Goal: Transaction & Acquisition: Purchase product/service

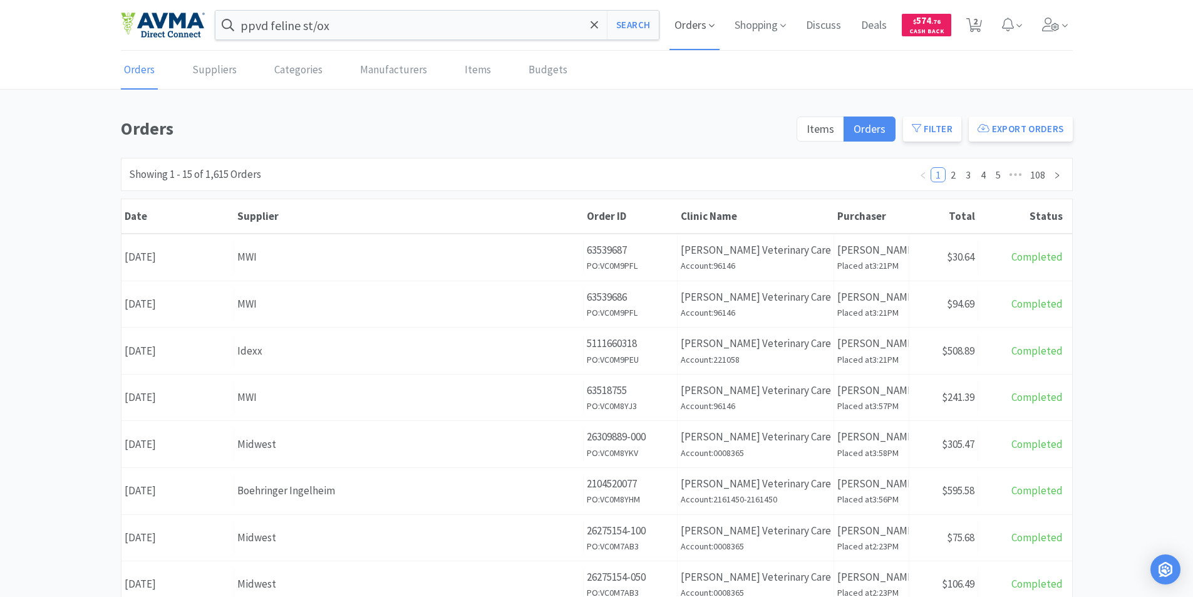
click at [685, 21] on span "Orders" at bounding box center [694, 25] width 50 height 50
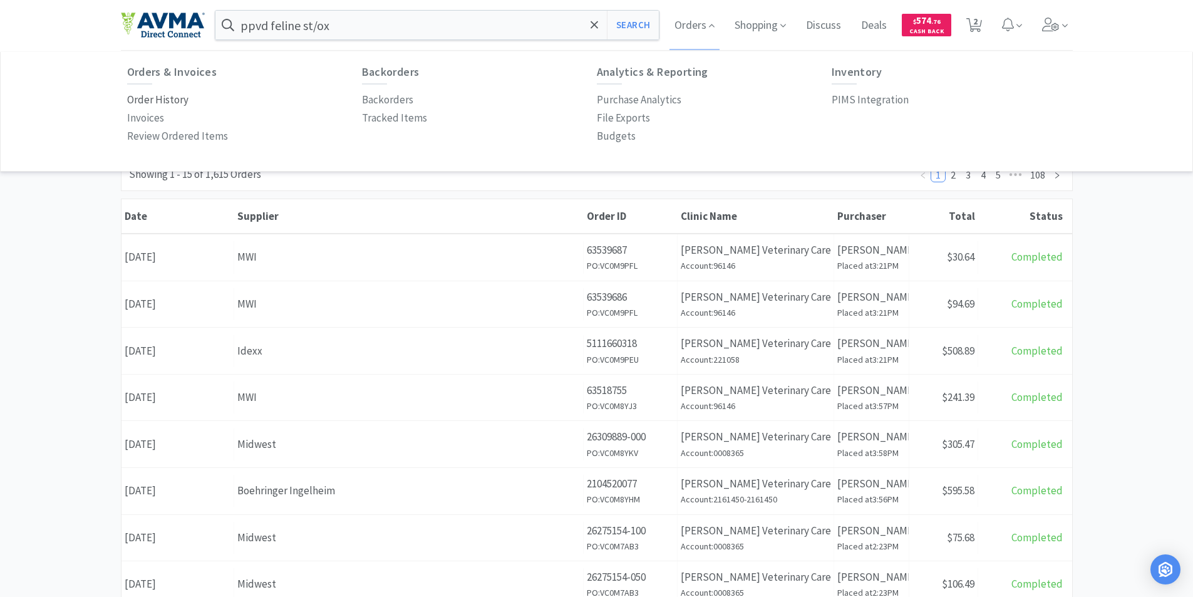
click at [148, 99] on p "Order History" at bounding box center [157, 99] width 61 height 17
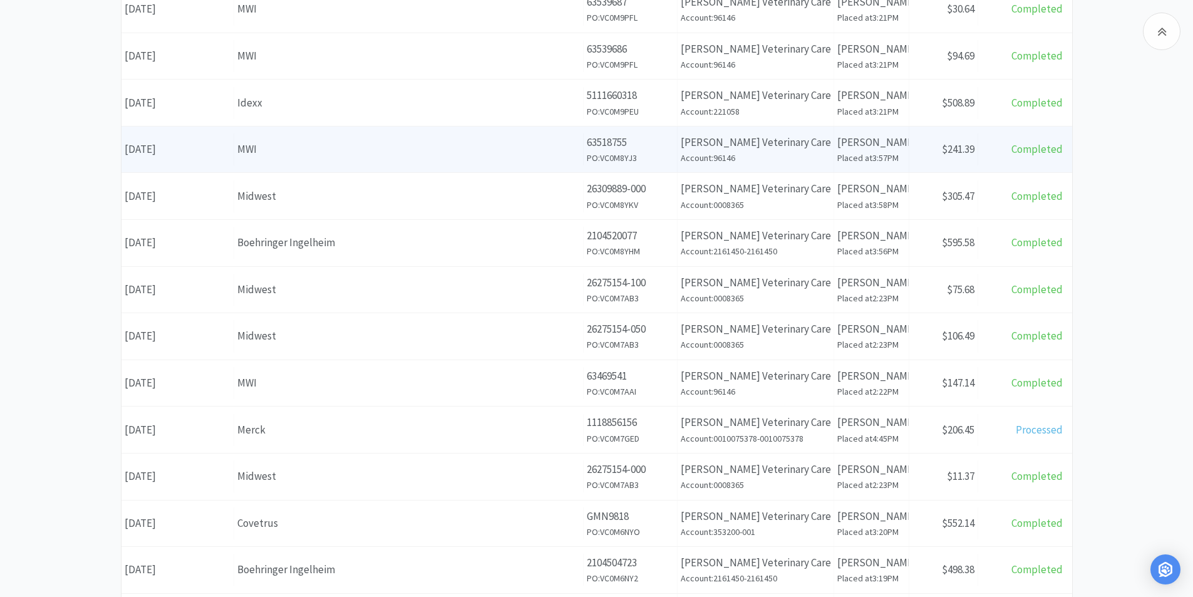
scroll to position [251, 0]
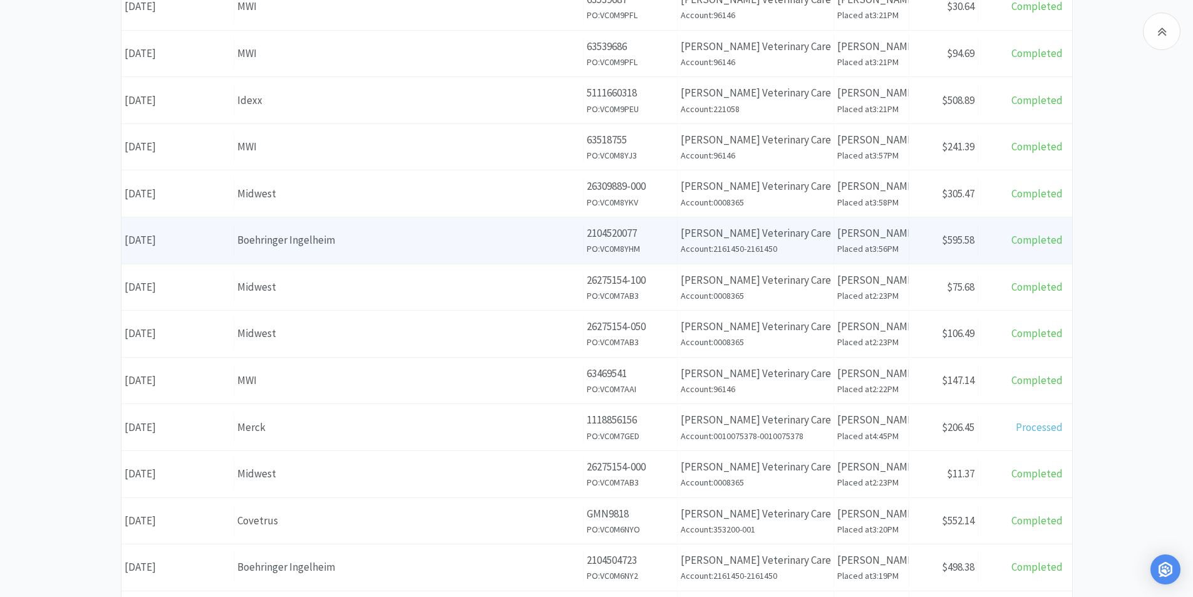
click at [186, 240] on div "Date [DATE]" at bounding box center [177, 240] width 113 height 32
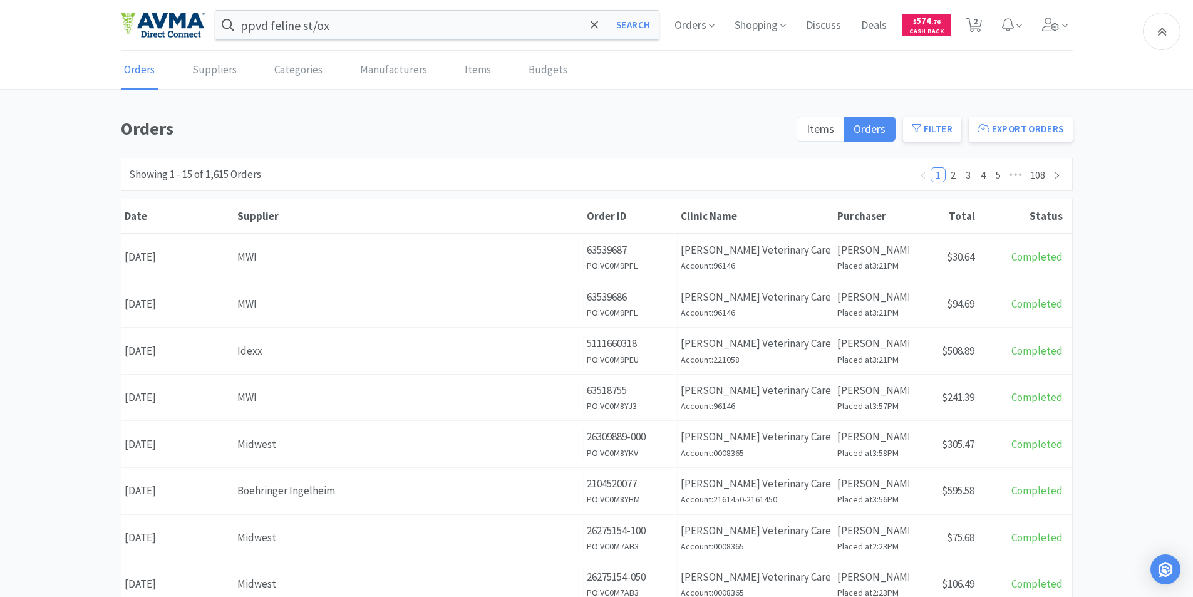
scroll to position [251, 0]
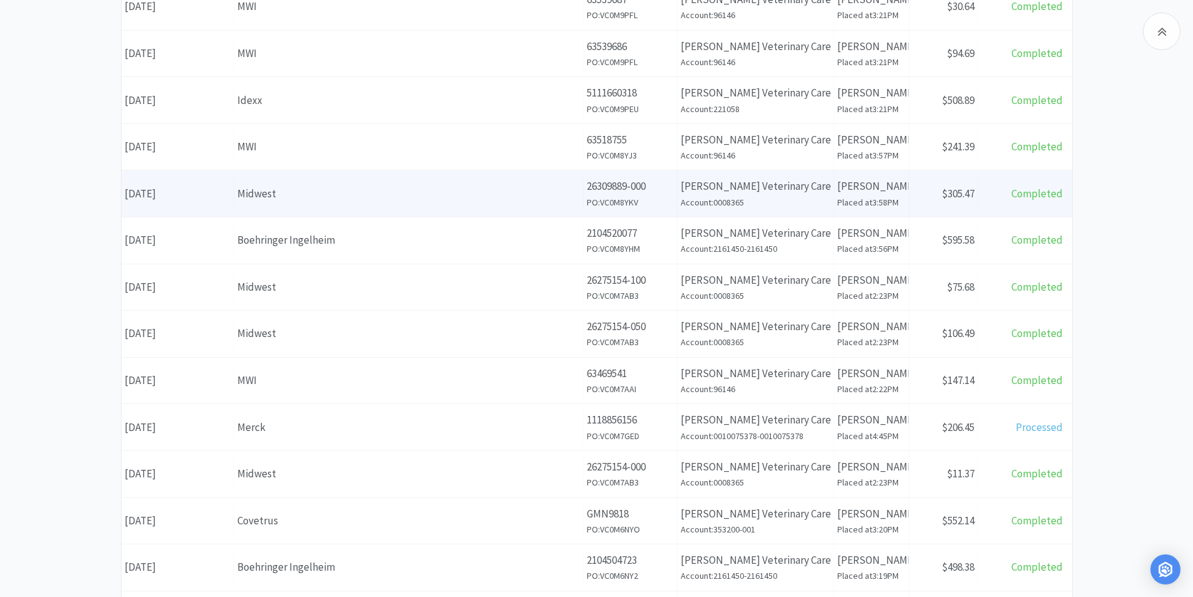
click at [194, 194] on div "Date [DATE]" at bounding box center [177, 194] width 113 height 32
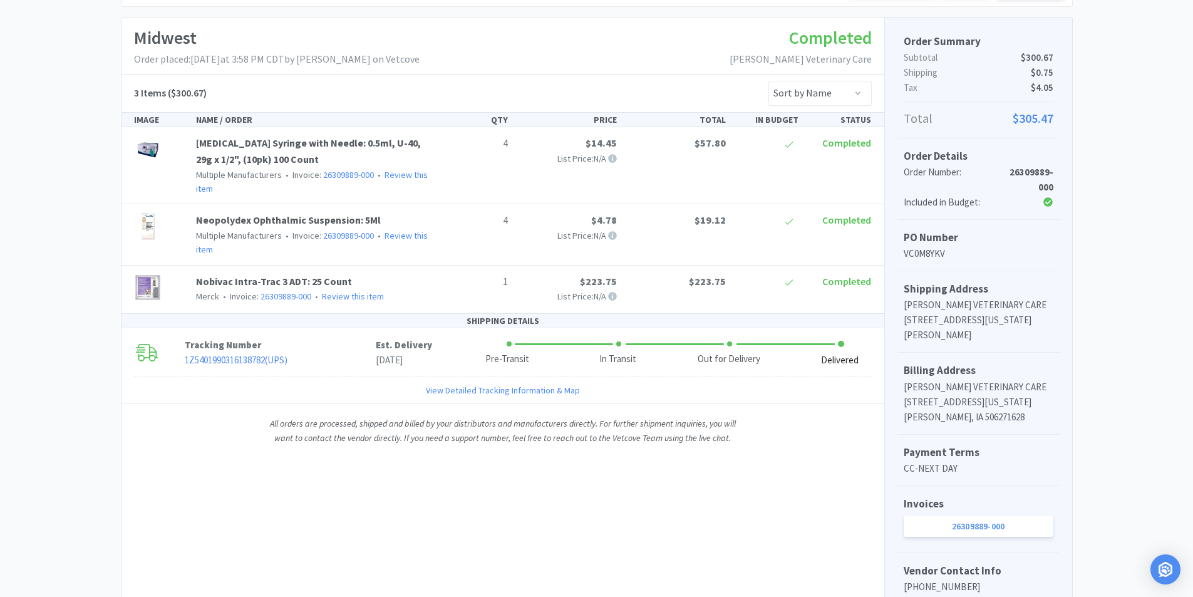
scroll to position [63, 0]
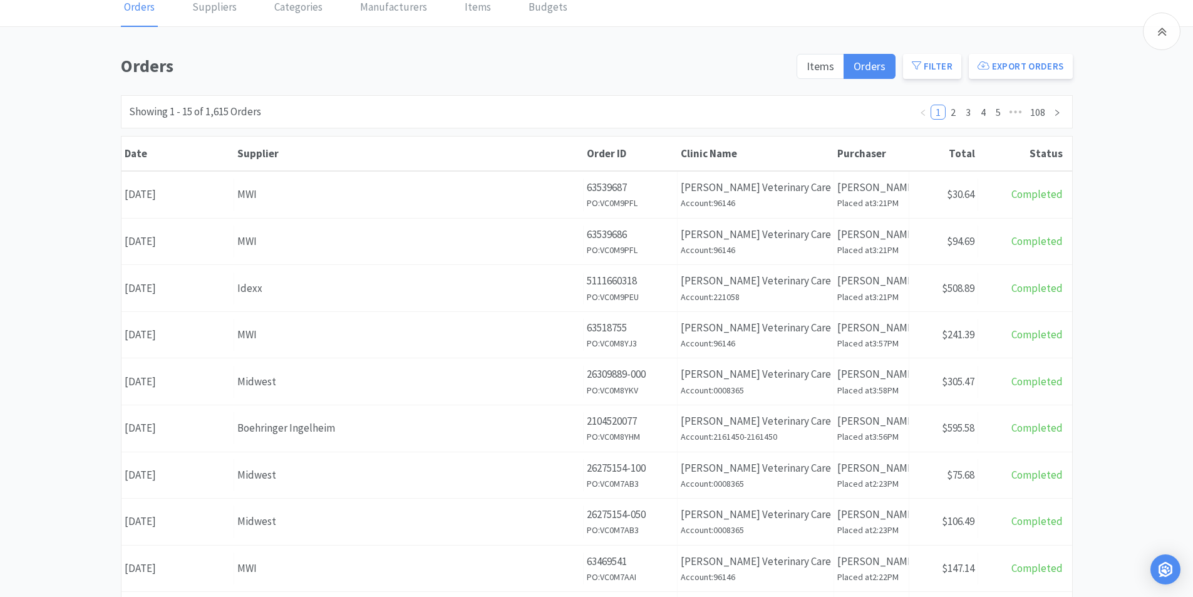
scroll to position [251, 0]
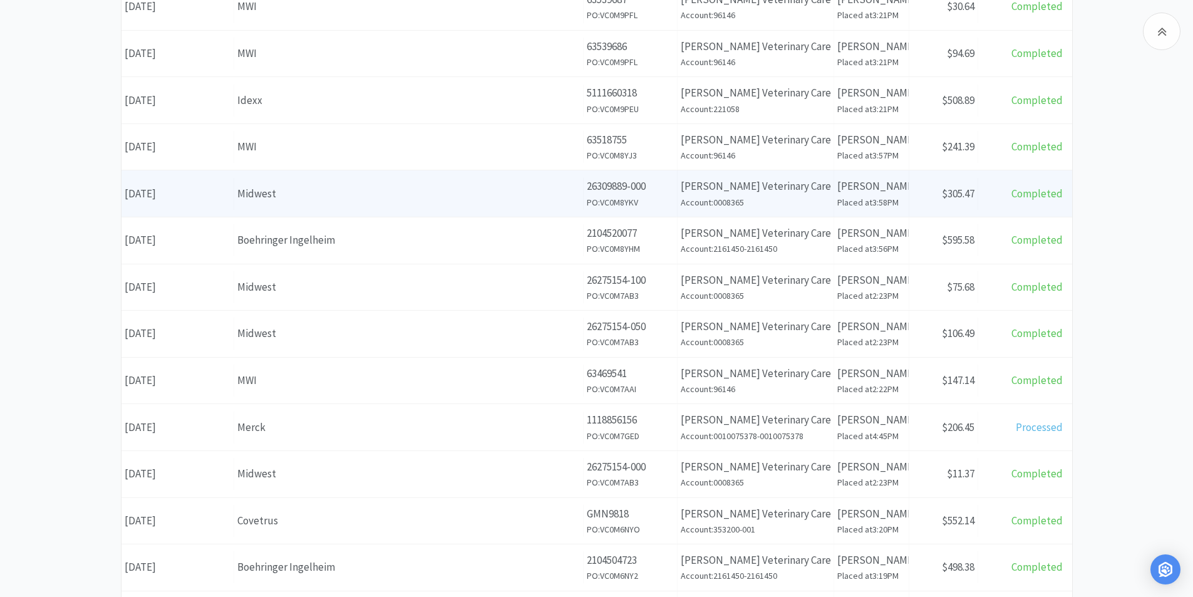
click at [178, 194] on div "Date [DATE]" at bounding box center [177, 194] width 113 height 32
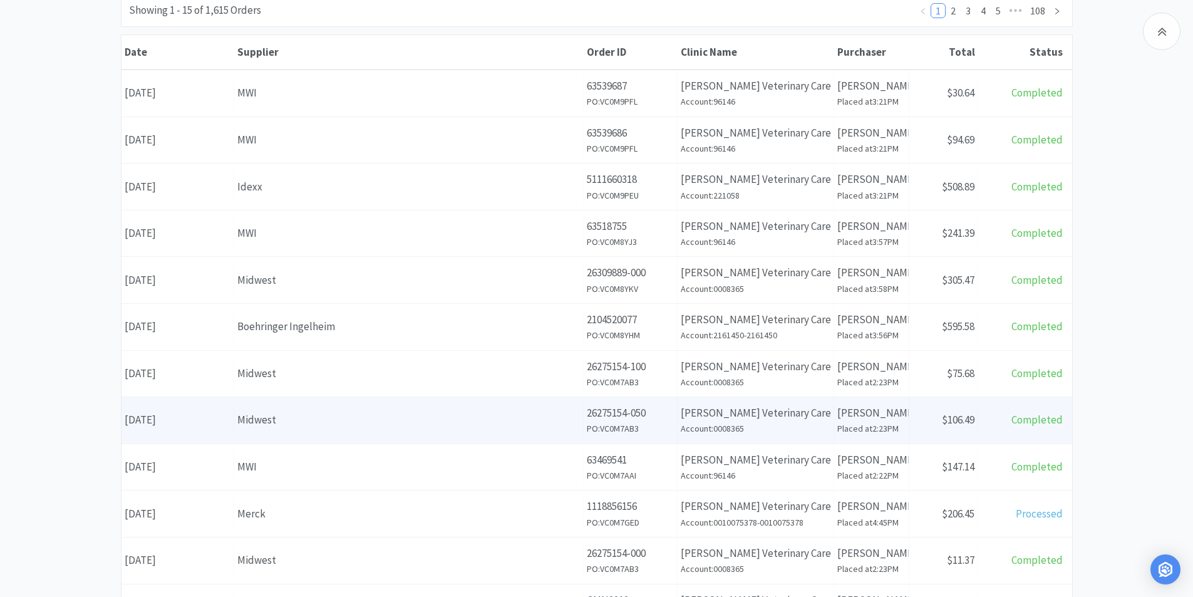
scroll to position [125, 0]
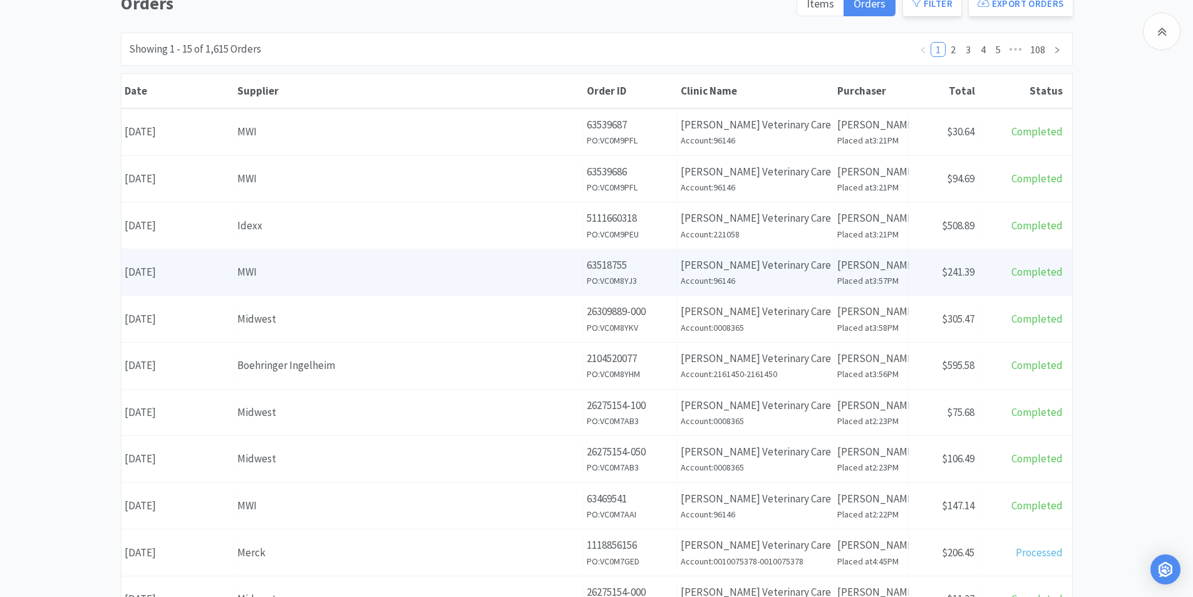
click at [189, 271] on div "Date [DATE]" at bounding box center [177, 272] width 113 height 32
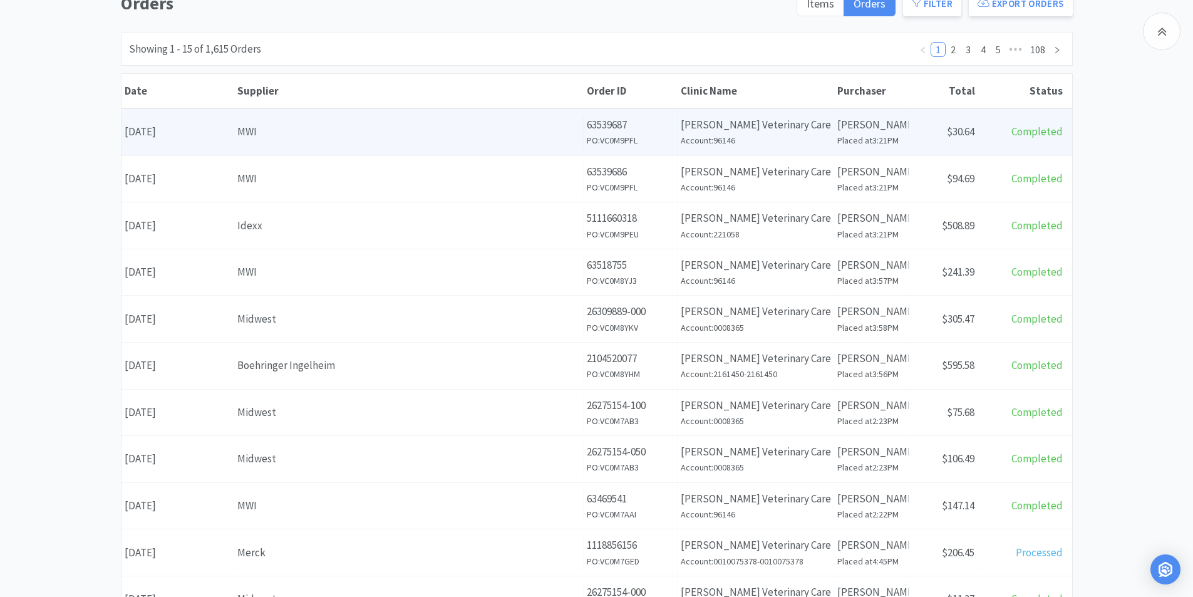
click at [167, 132] on div "Date [DATE]" at bounding box center [177, 132] width 113 height 32
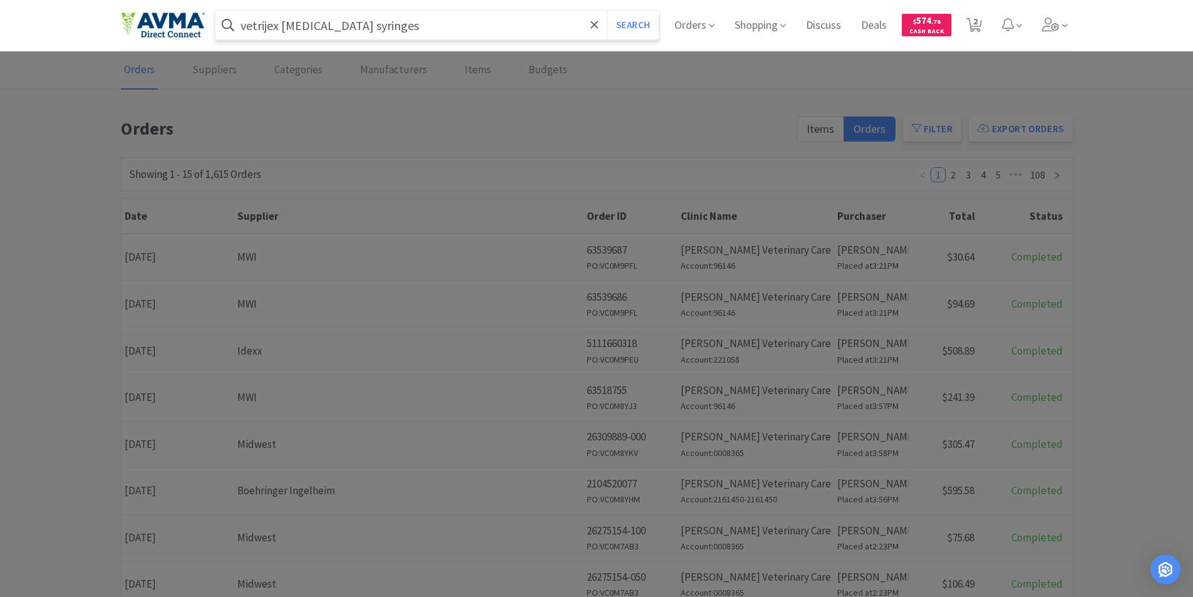
type input "vetrijex [MEDICAL_DATA] syringes"
click at [607, 11] on button "Search" at bounding box center [633, 25] width 52 height 29
select select "1"
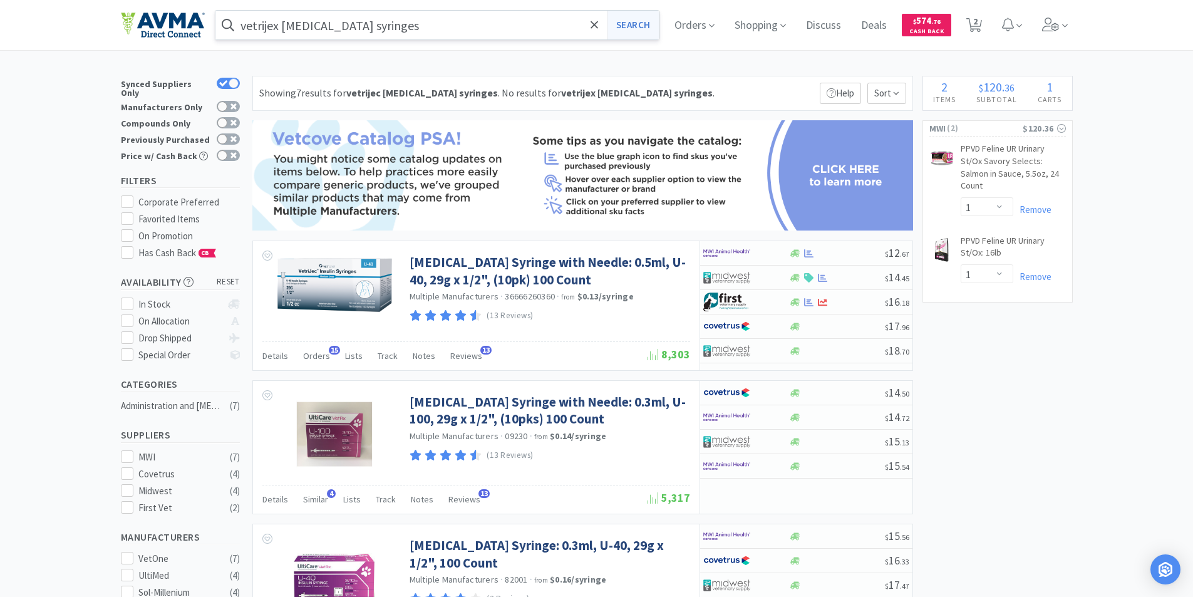
drag, startPoint x: 690, startPoint y: 20, endPoint x: 625, endPoint y: 38, distance: 67.6
click at [690, 19] on span "Orders" at bounding box center [694, 25] width 50 height 50
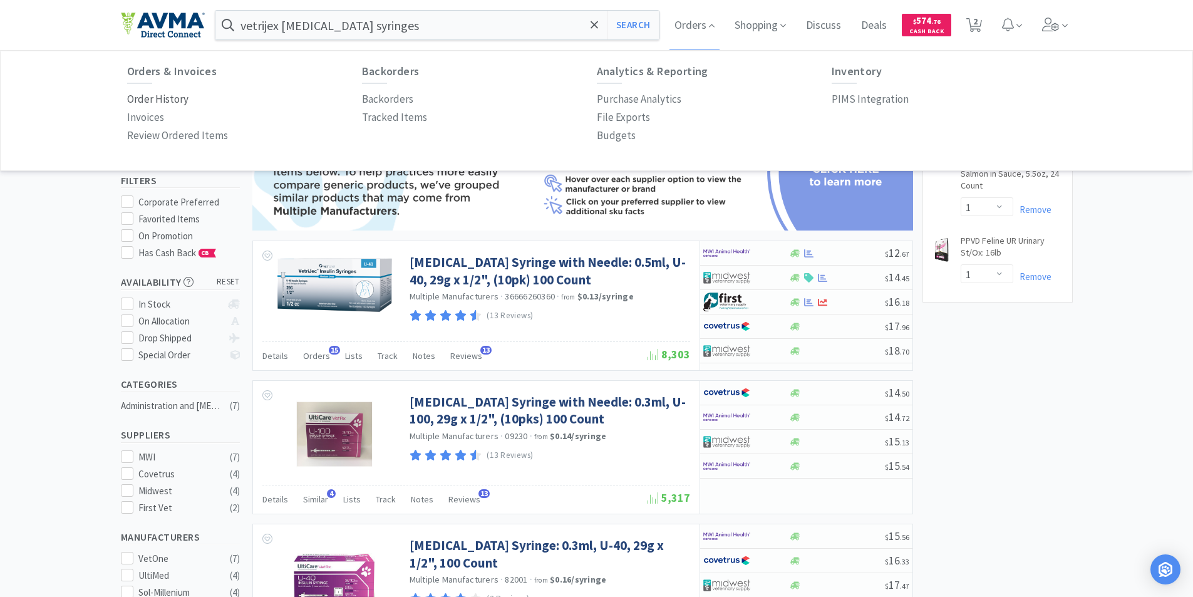
click at [138, 100] on p "Order History" at bounding box center [157, 99] width 61 height 17
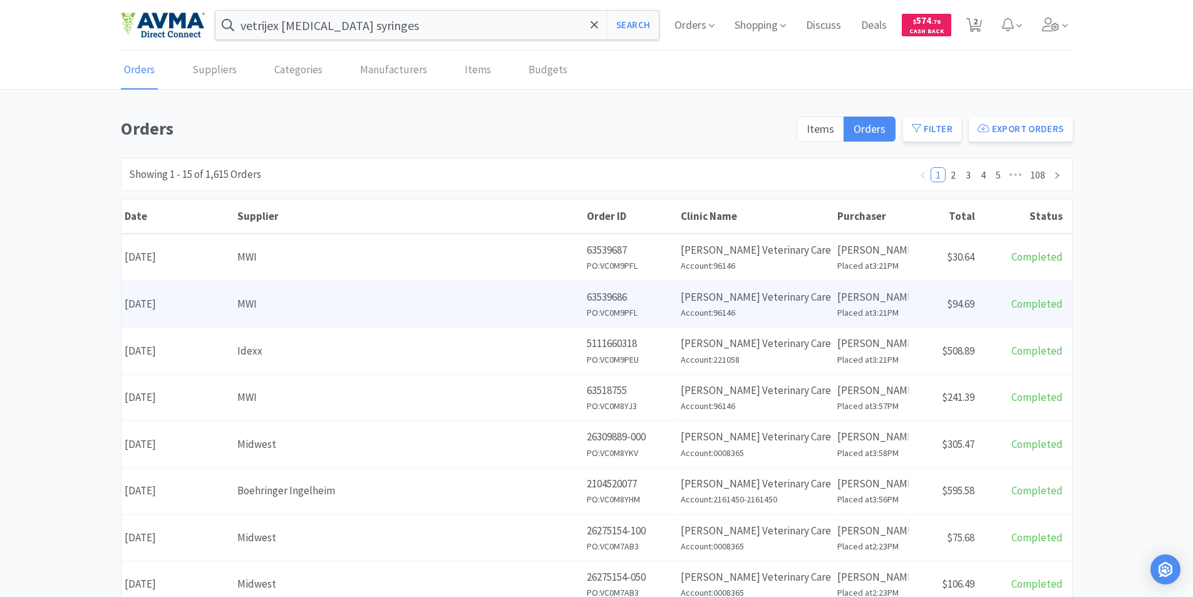
click at [175, 302] on div "Date [DATE]" at bounding box center [177, 304] width 113 height 32
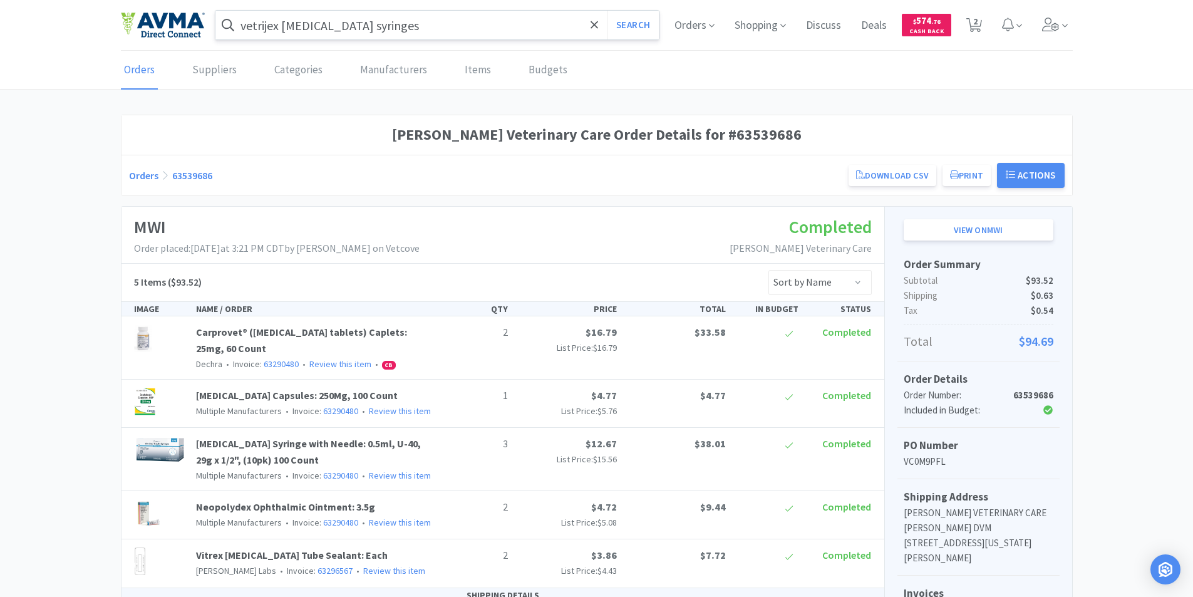
click at [339, 26] on input "vetrijex [MEDICAL_DATA] syringes" at bounding box center [437, 25] width 444 height 29
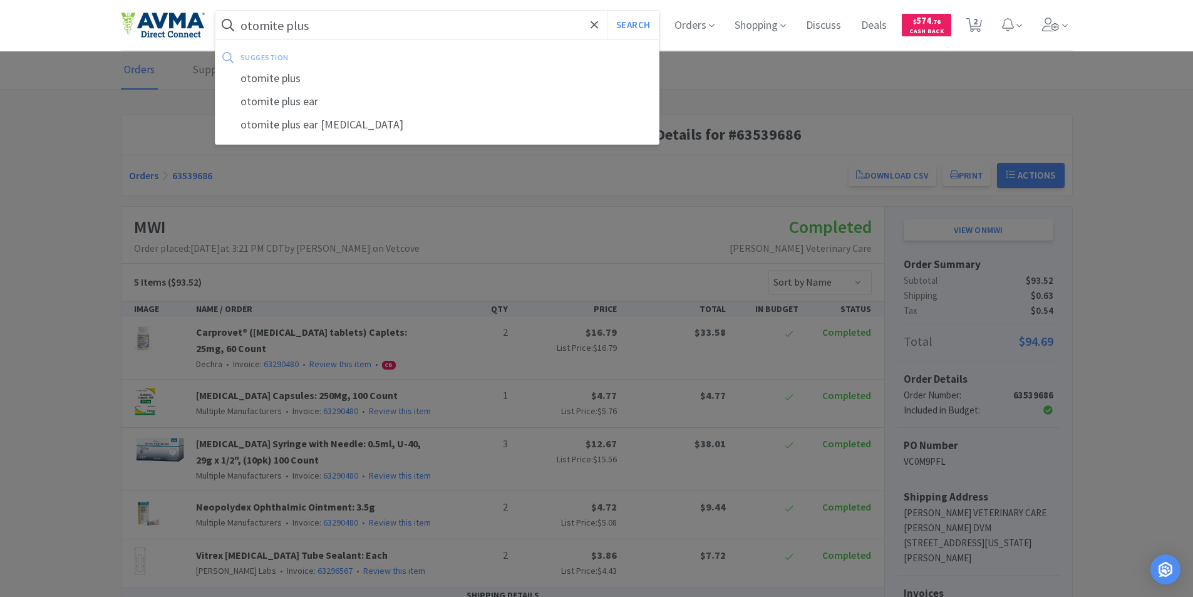
type input "otomite plus"
click at [607, 11] on button "Search" at bounding box center [633, 25] width 52 height 29
select select "1"
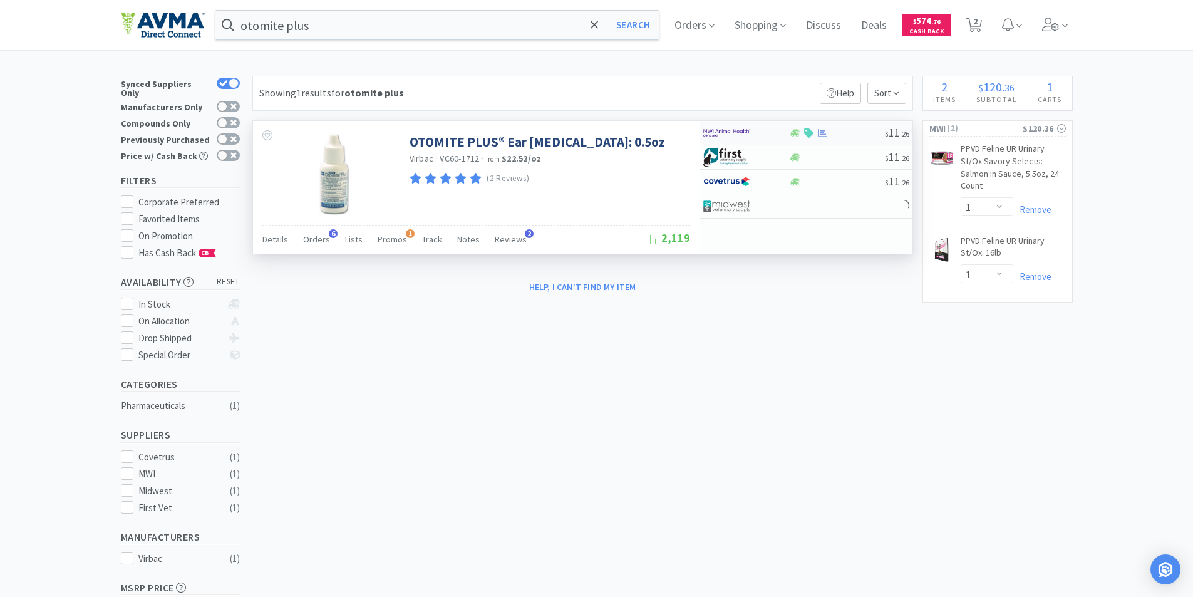
click at [721, 130] on img at bounding box center [726, 132] width 47 height 19
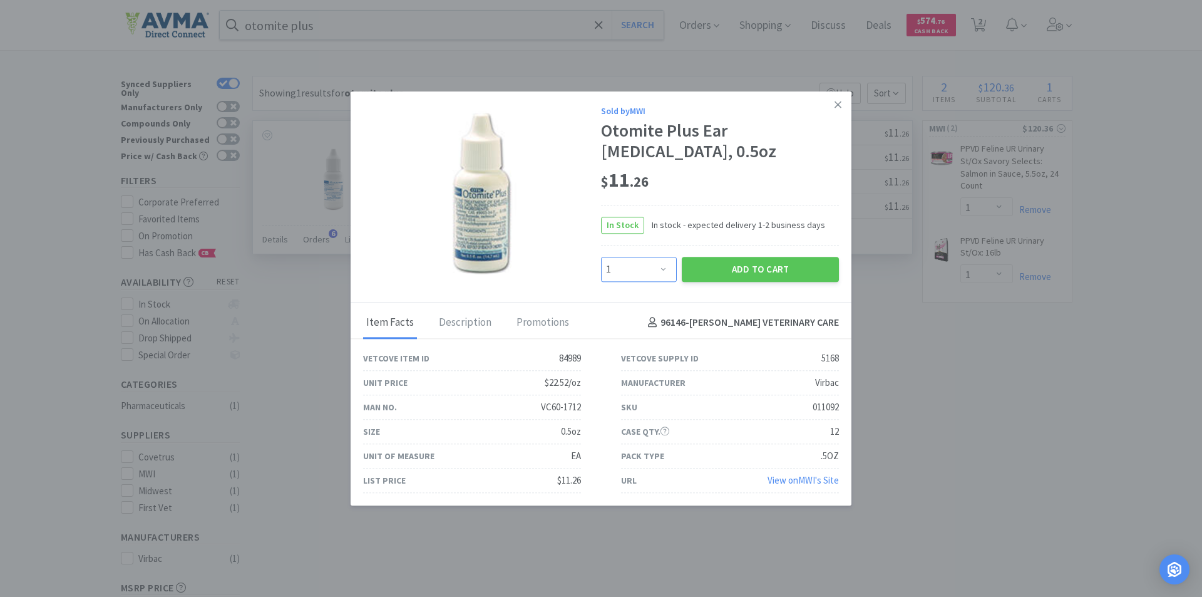
click at [663, 269] on select "Enter Quantity 1 2 3 4 5 6 7 8 9 10 11 12 13 14 15 16 17 18 19 20 Enter Quantity" at bounding box center [639, 269] width 76 height 25
click at [601, 257] on select "Enter Quantity 1 2 3 4 5 6 7 8 9 10 11 12 13 14 15 16 17 18 19 20 Enter Quantity" at bounding box center [639, 269] width 76 height 25
click at [666, 267] on select "Enter Quantity 1 2 3 4 5 6 7 8 9 10 11 12 13 14 15 16 17 18 19 20 Enter Quantity" at bounding box center [639, 269] width 76 height 25
select select "6"
click at [601, 257] on select "Enter Quantity 1 2 3 4 5 6 7 8 9 10 11 12 13 14 15 16 17 18 19 20 Enter Quantity" at bounding box center [639, 269] width 76 height 25
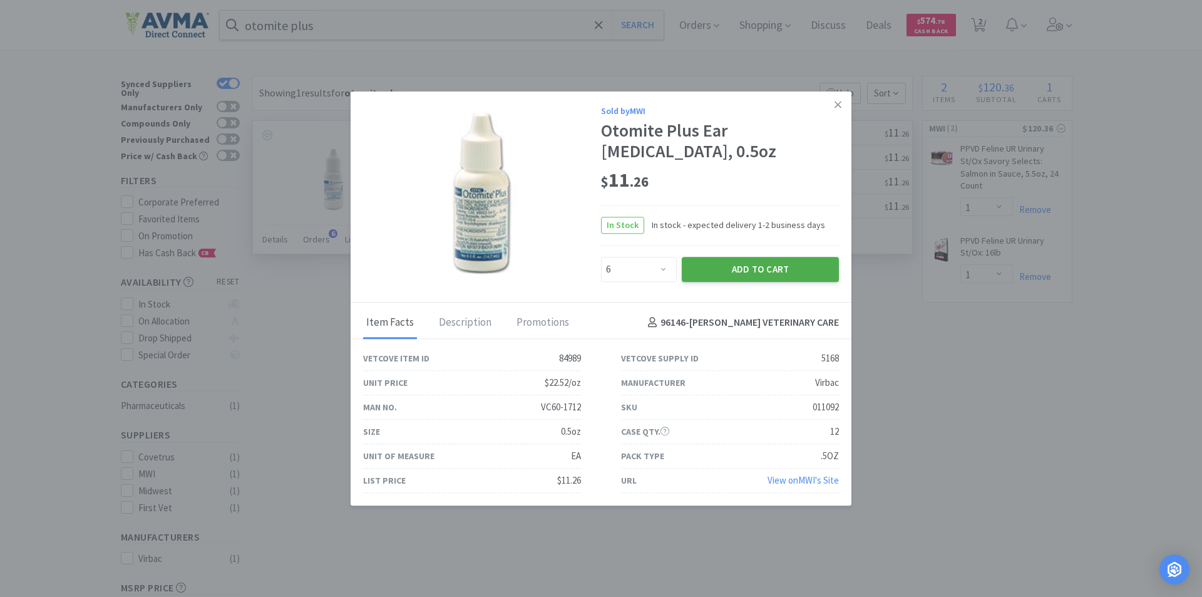
click at [760, 269] on button "Add to Cart" at bounding box center [760, 269] width 157 height 25
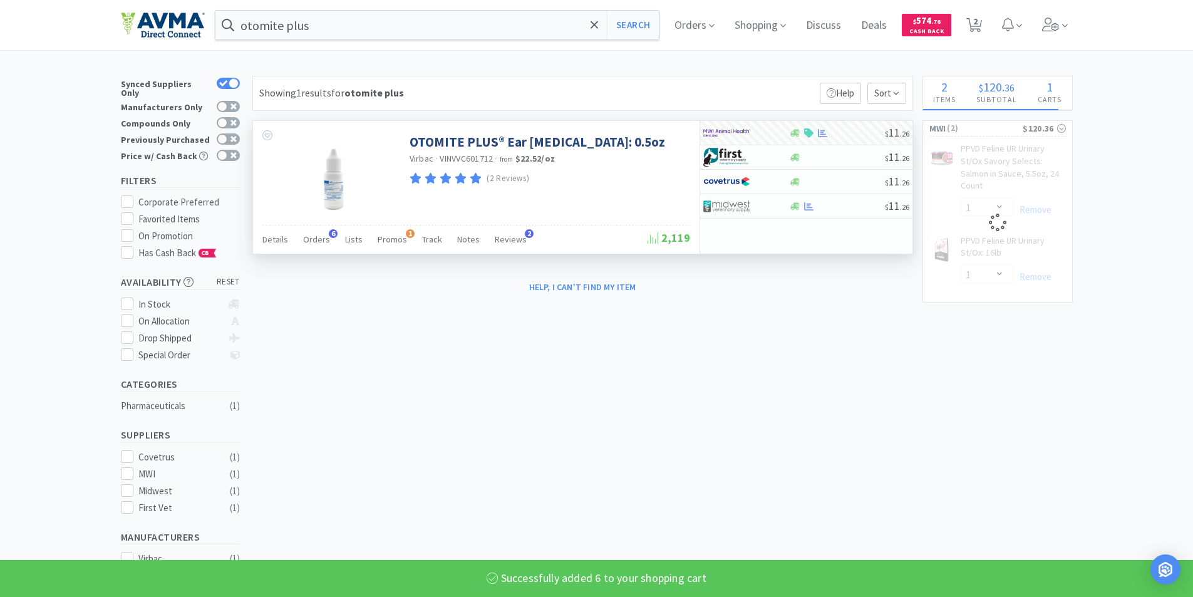
select select "6"
select select "2"
select select "1"
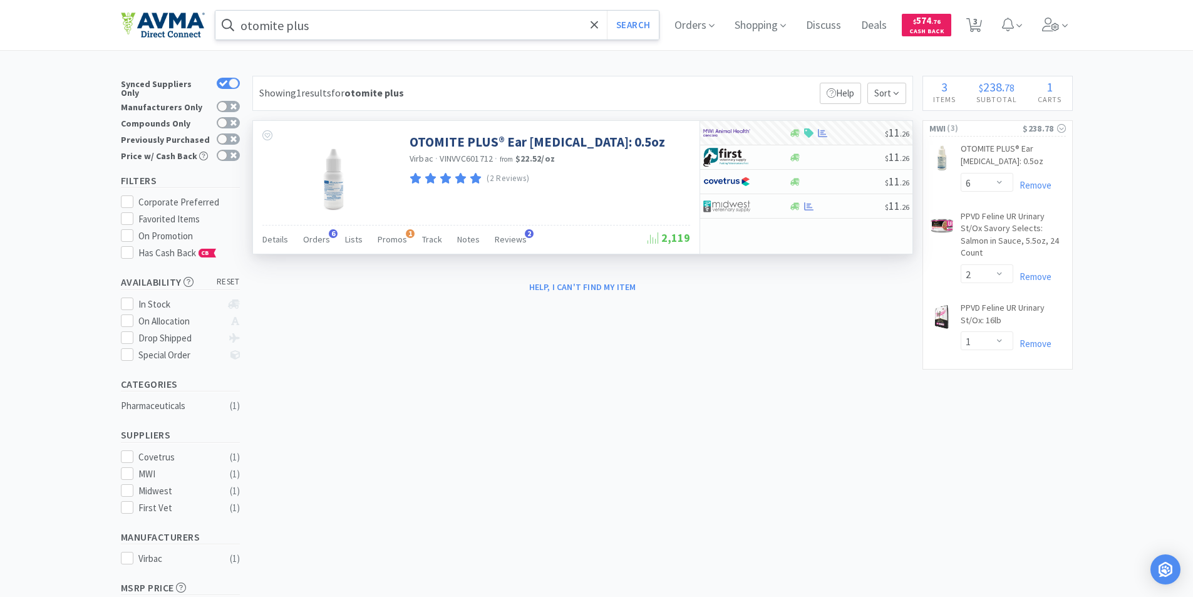
click at [261, 28] on input "otomite plus" at bounding box center [437, 25] width 444 height 29
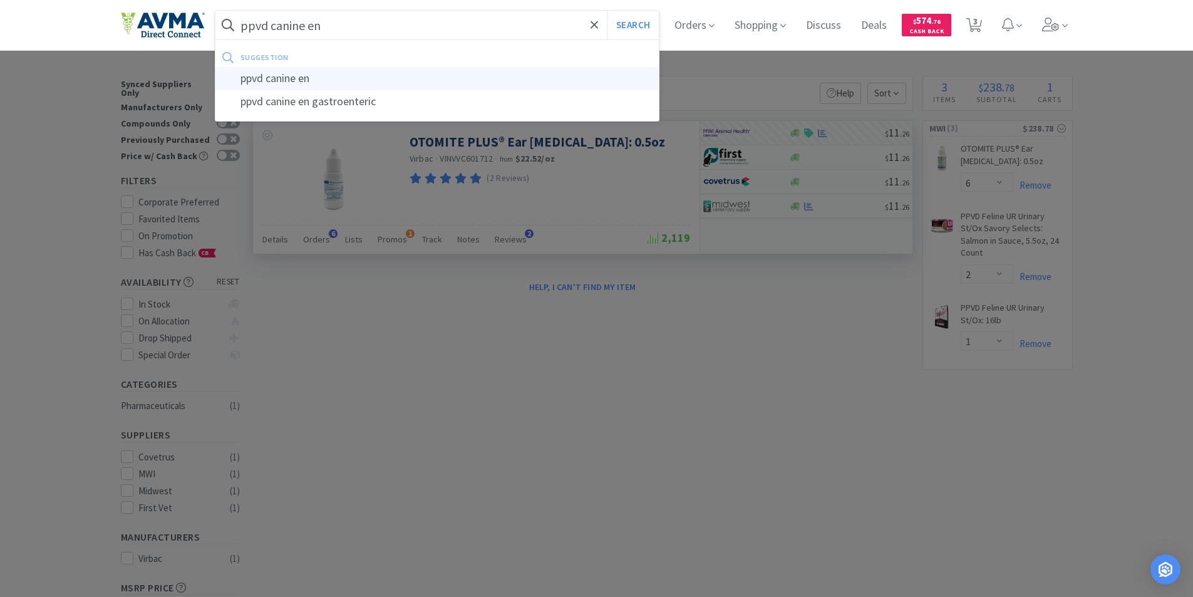
type input "ppvd canine en"
click at [288, 77] on div "ppvd canine en" at bounding box center [437, 78] width 444 height 23
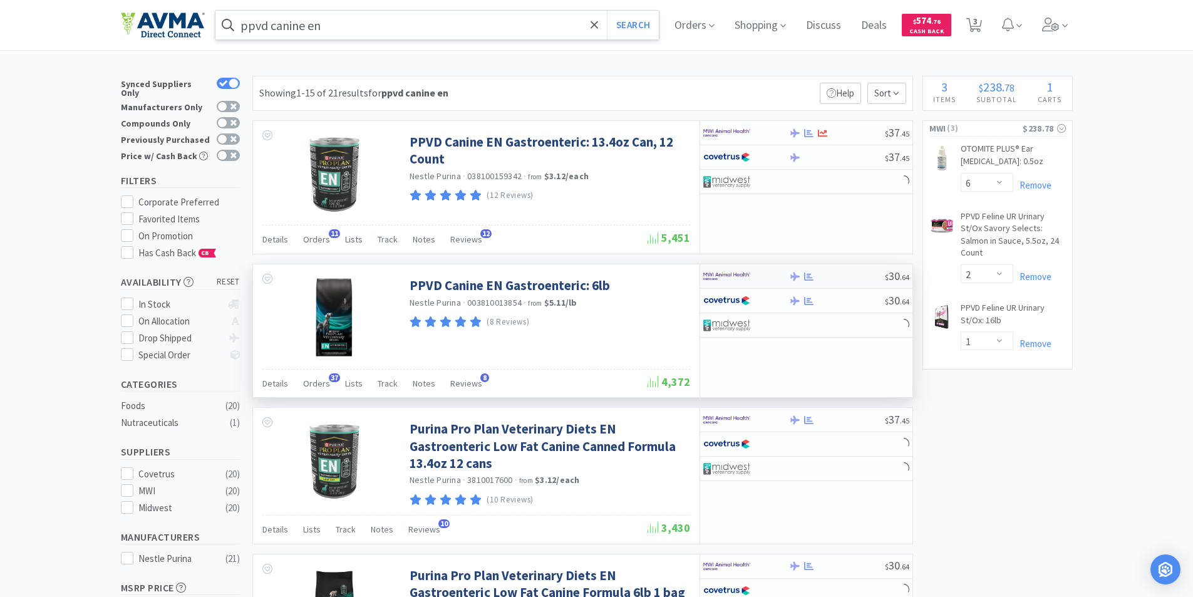
click at [720, 275] on img at bounding box center [726, 276] width 47 height 19
select select "1"
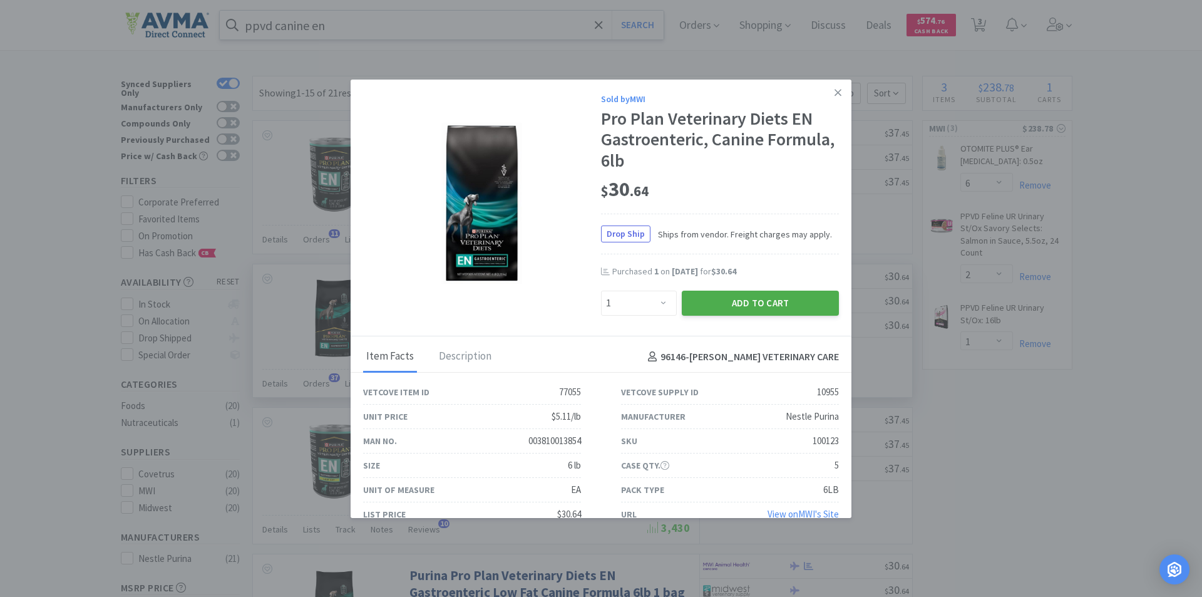
click at [735, 300] on button "Add to Cart" at bounding box center [760, 303] width 157 height 25
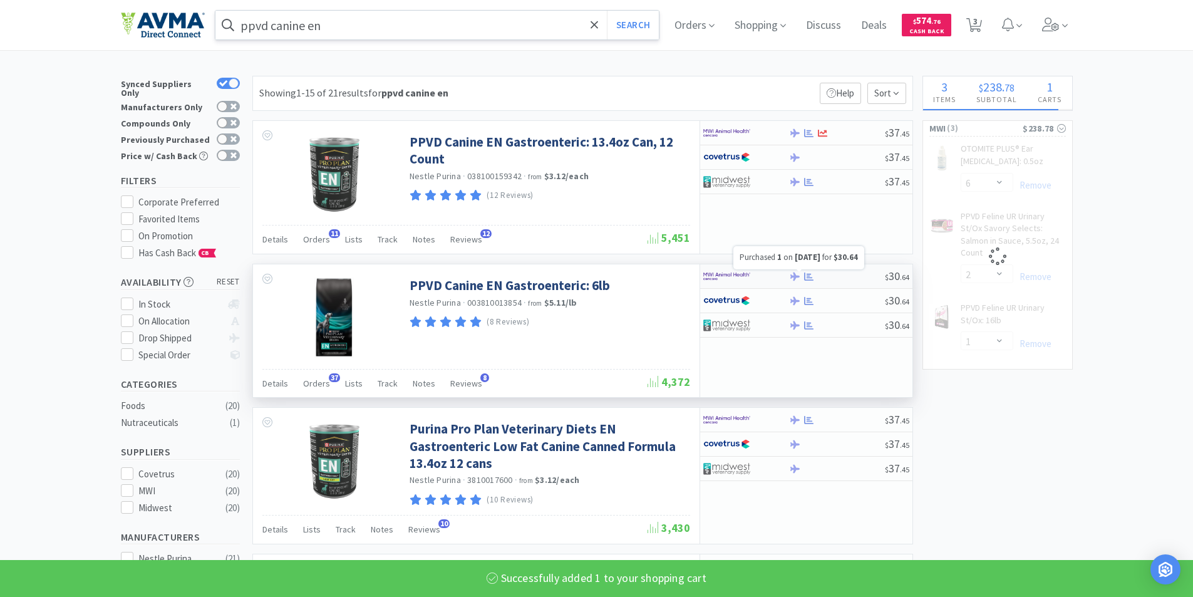
select select "1"
select select "2"
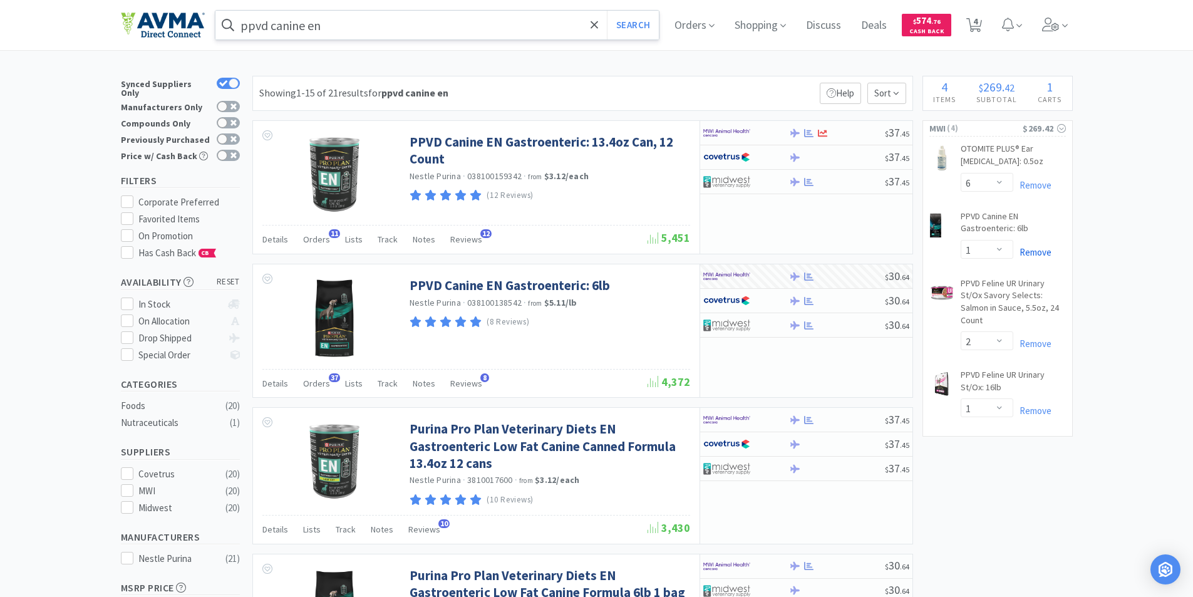
click at [1029, 251] on link "Remove" at bounding box center [1032, 252] width 38 height 12
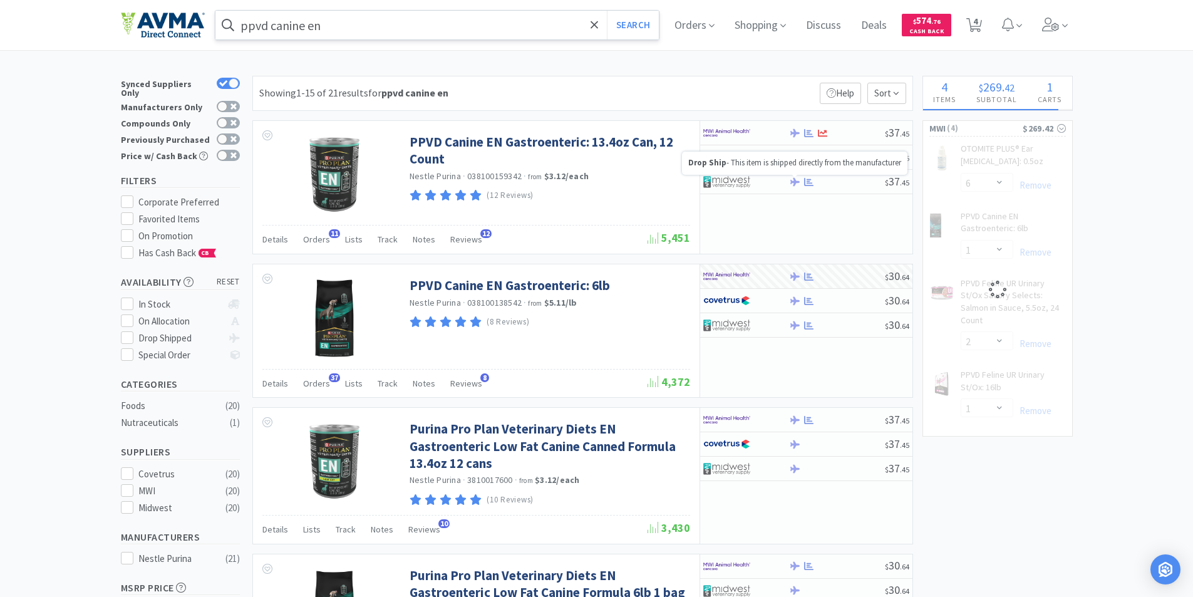
select select "1"
select select "2"
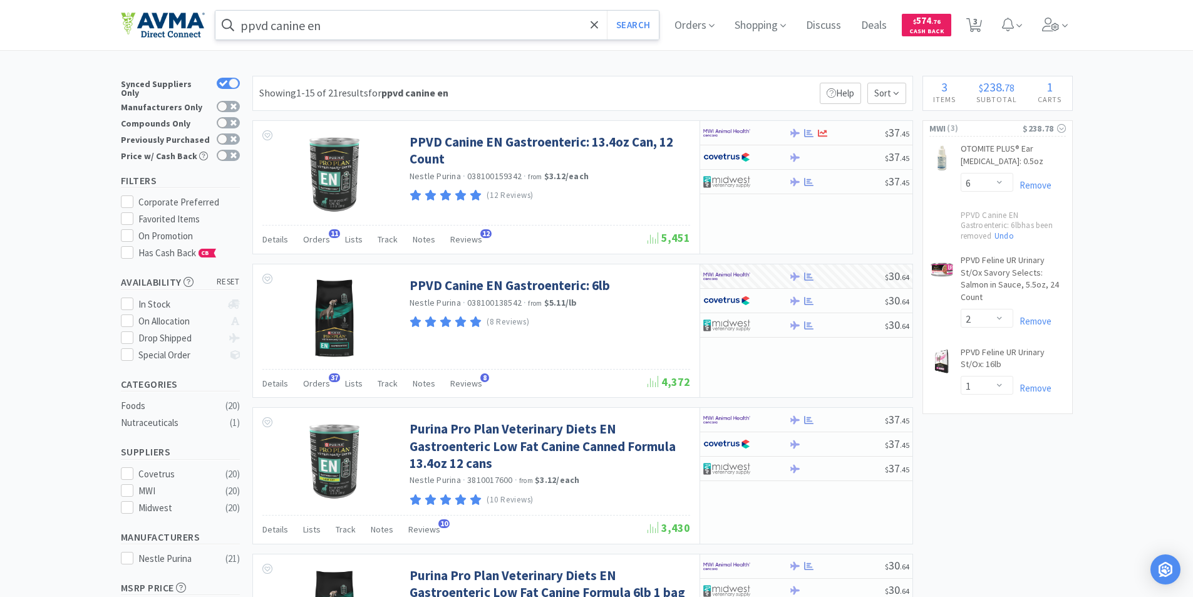
click at [321, 32] on input "ppvd canine en" at bounding box center [437, 25] width 444 height 29
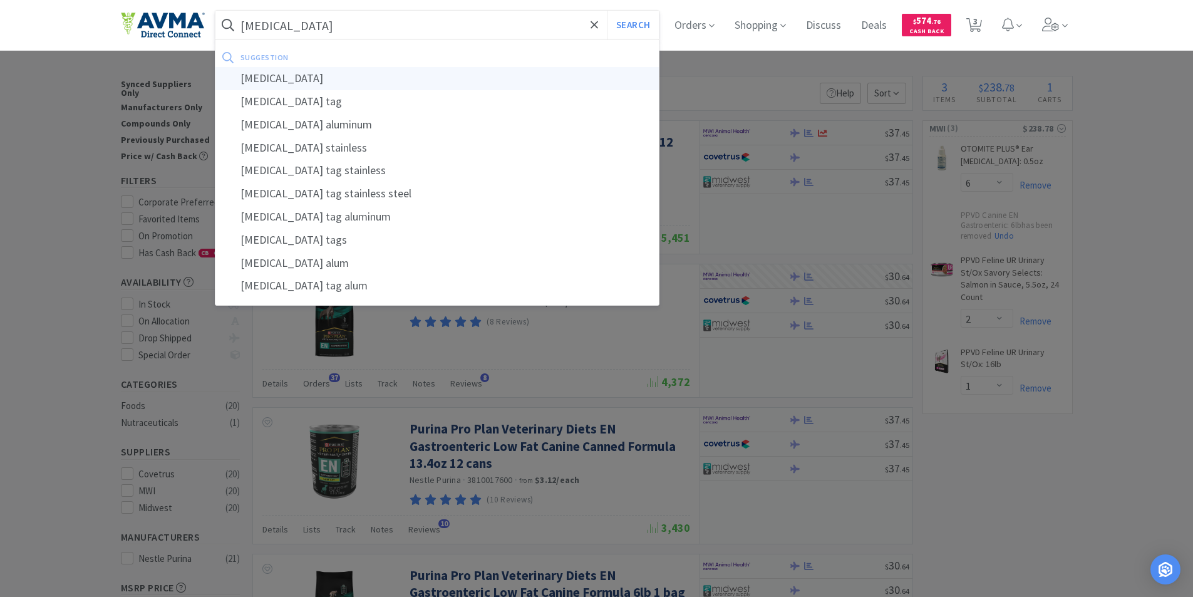
type input "[MEDICAL_DATA]"
click at [254, 75] on div "[MEDICAL_DATA]" at bounding box center [437, 78] width 444 height 23
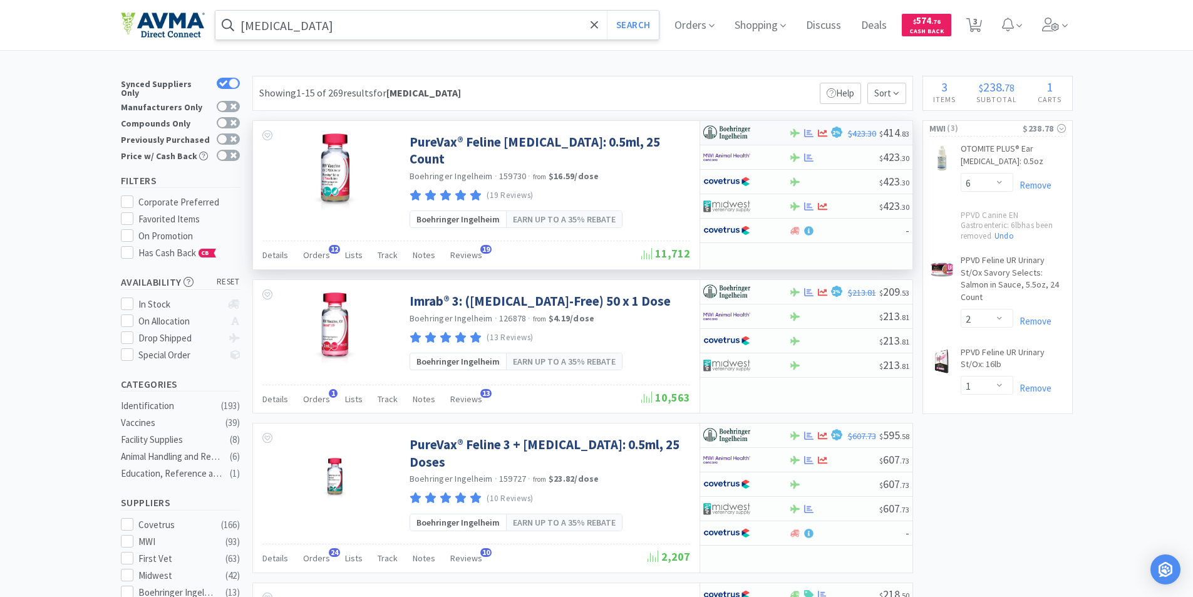
click at [725, 128] on img at bounding box center [726, 132] width 47 height 19
select select "1"
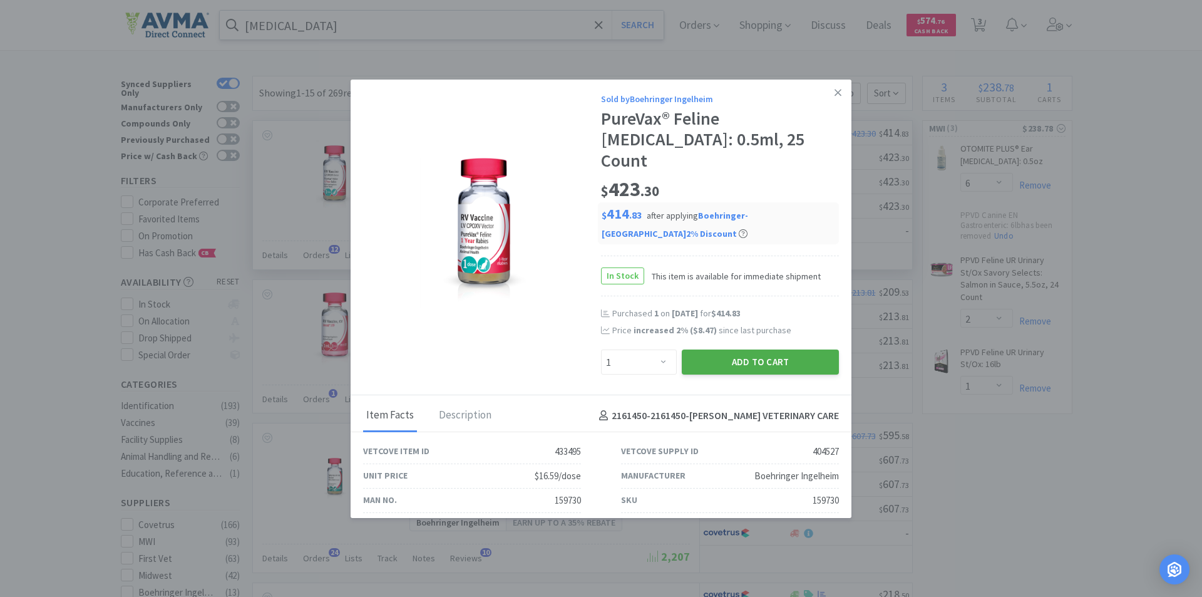
click at [720, 349] on button "Add to Cart" at bounding box center [760, 361] width 157 height 25
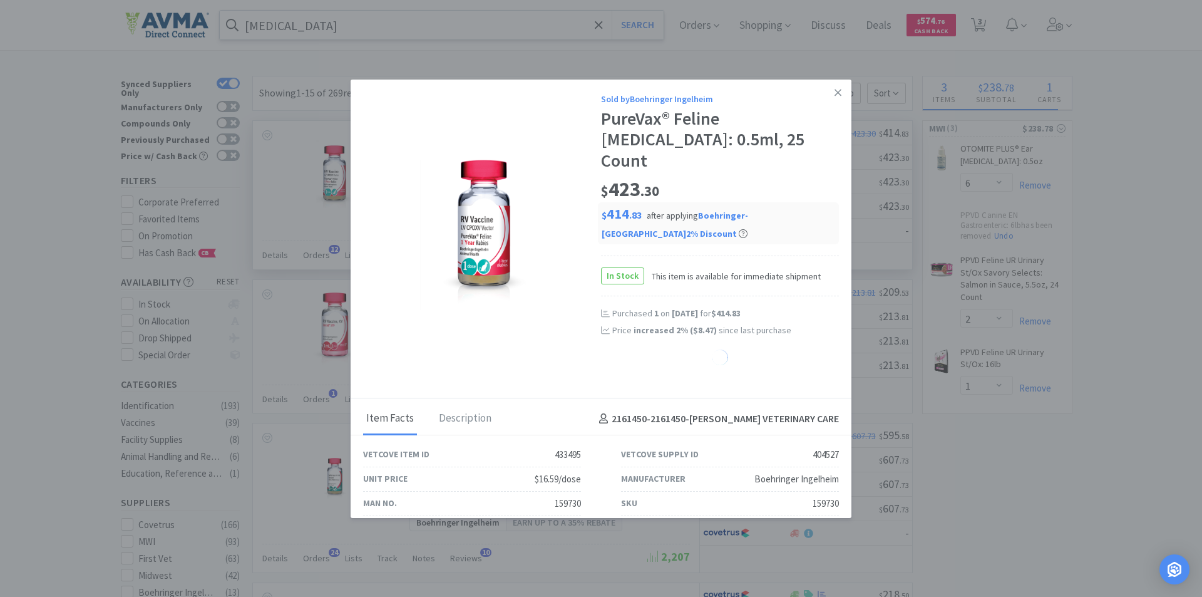
select select "1"
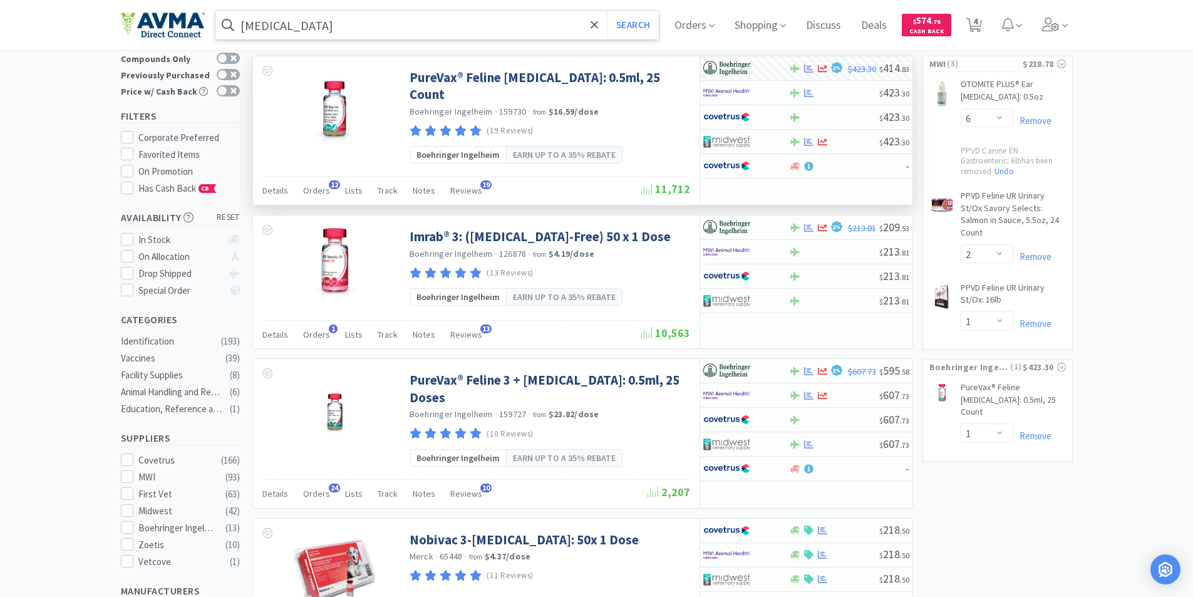
scroll to position [63, 0]
click at [978, 23] on span "4" at bounding box center [975, 21] width 4 height 50
select select "1"
select select "6"
select select "2"
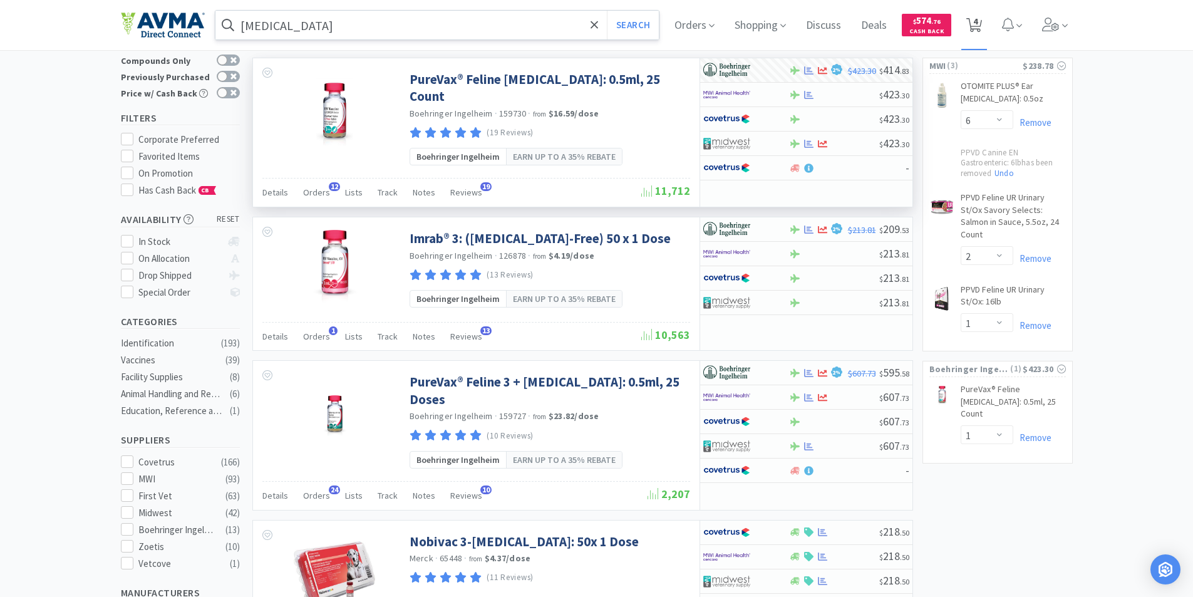
select select "1"
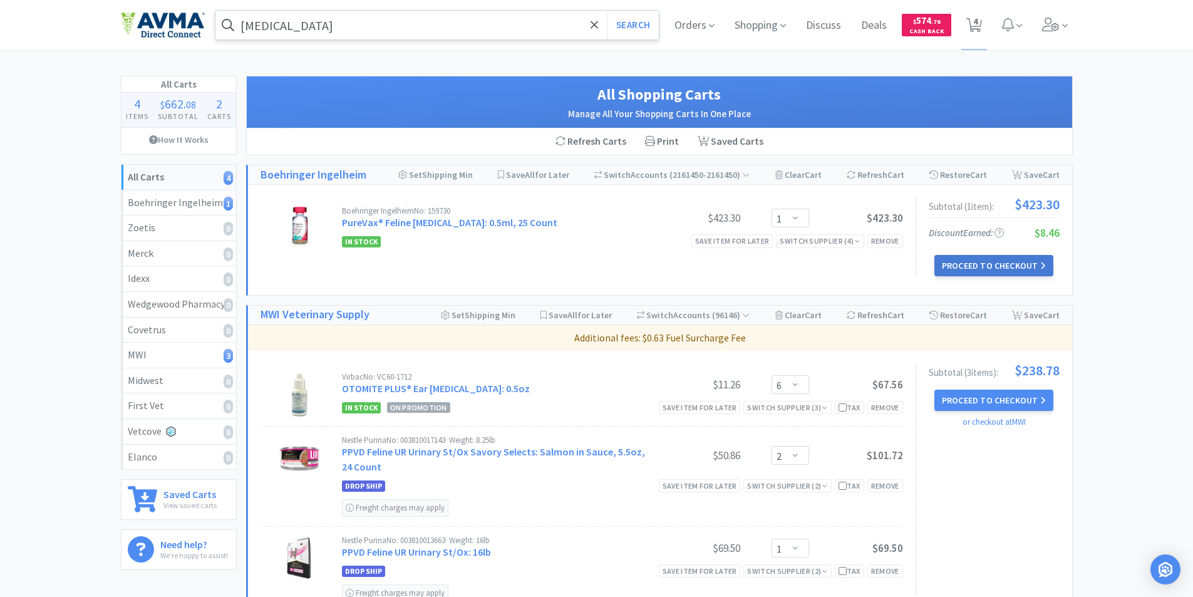
click at [983, 265] on button "Proceed to Checkout" at bounding box center [993, 265] width 119 height 21
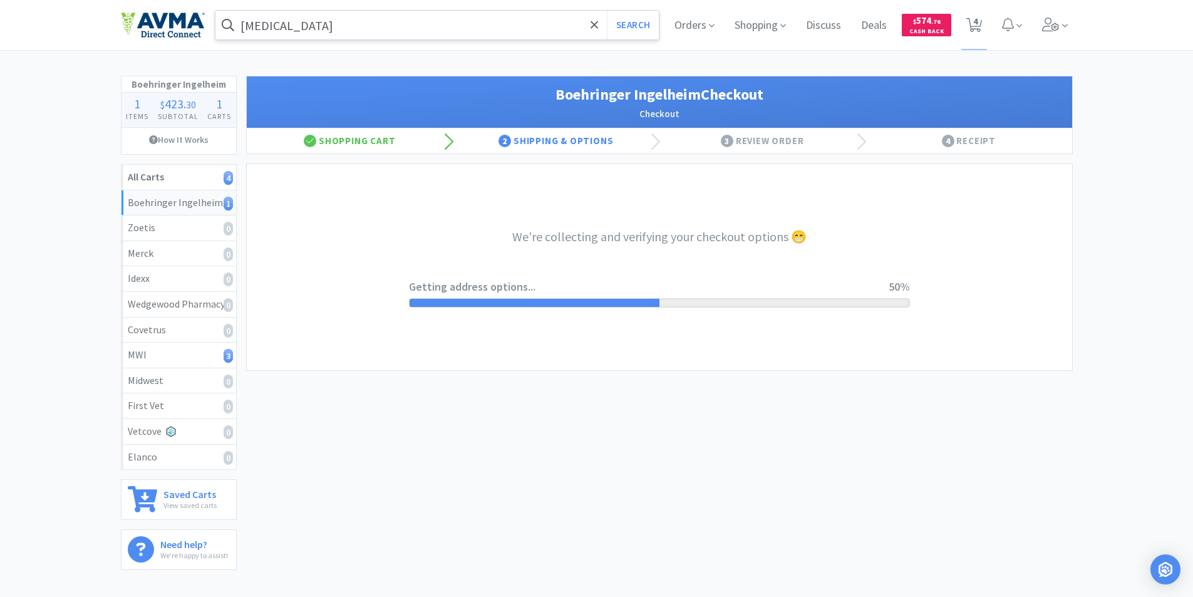
select select "invoice"
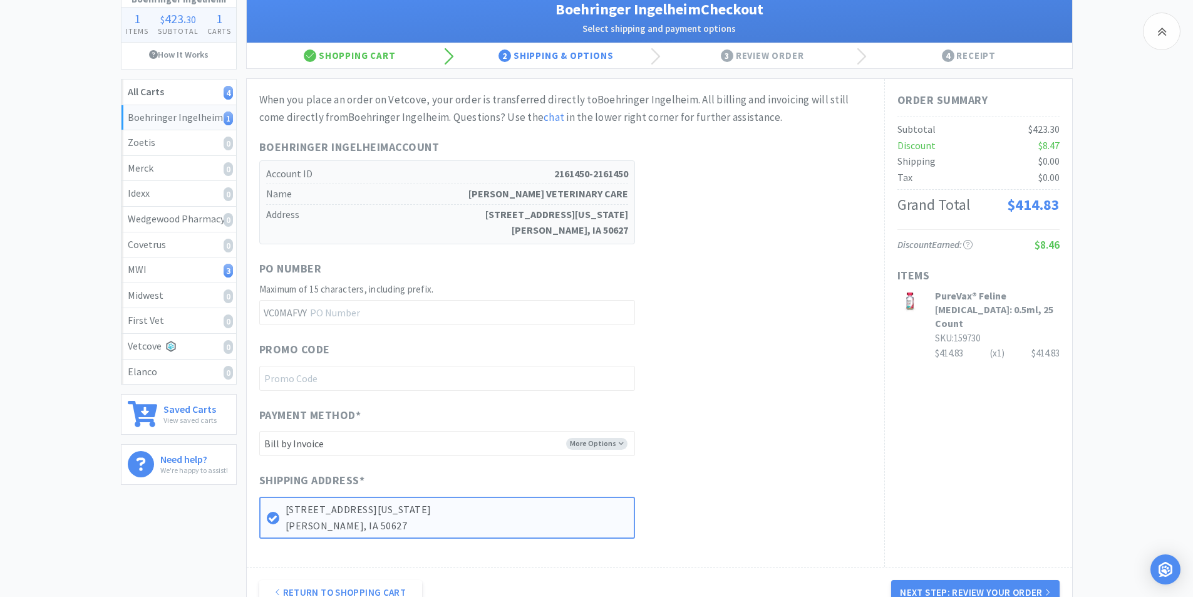
scroll to position [235, 0]
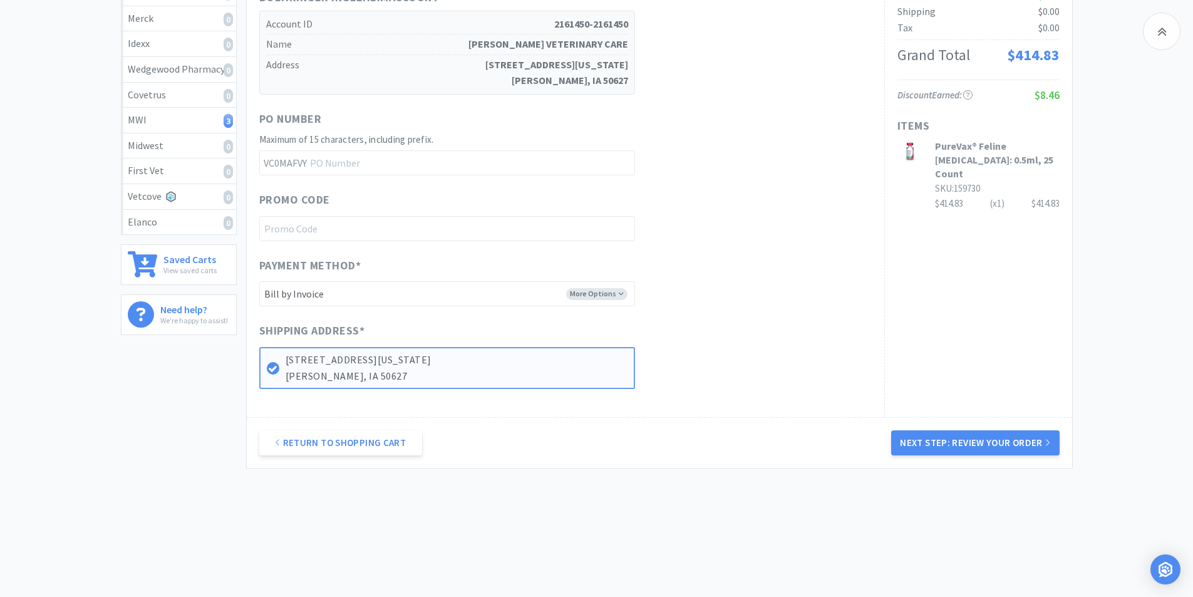
click at [952, 443] on button "Next Step: Review Your Order" at bounding box center [975, 442] width 168 height 25
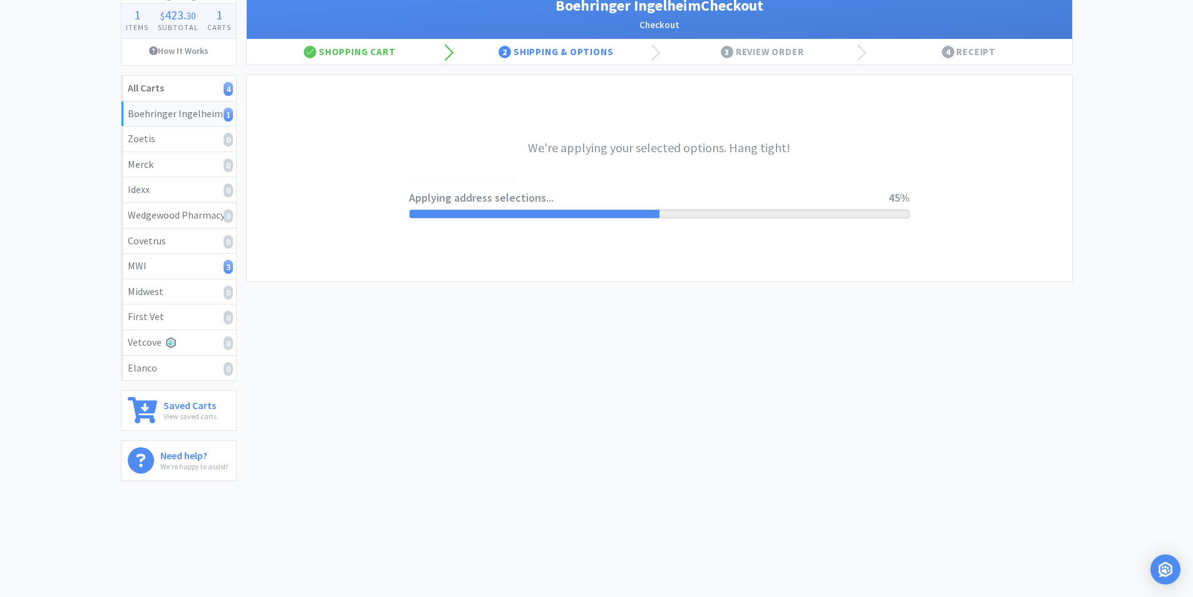
scroll to position [0, 0]
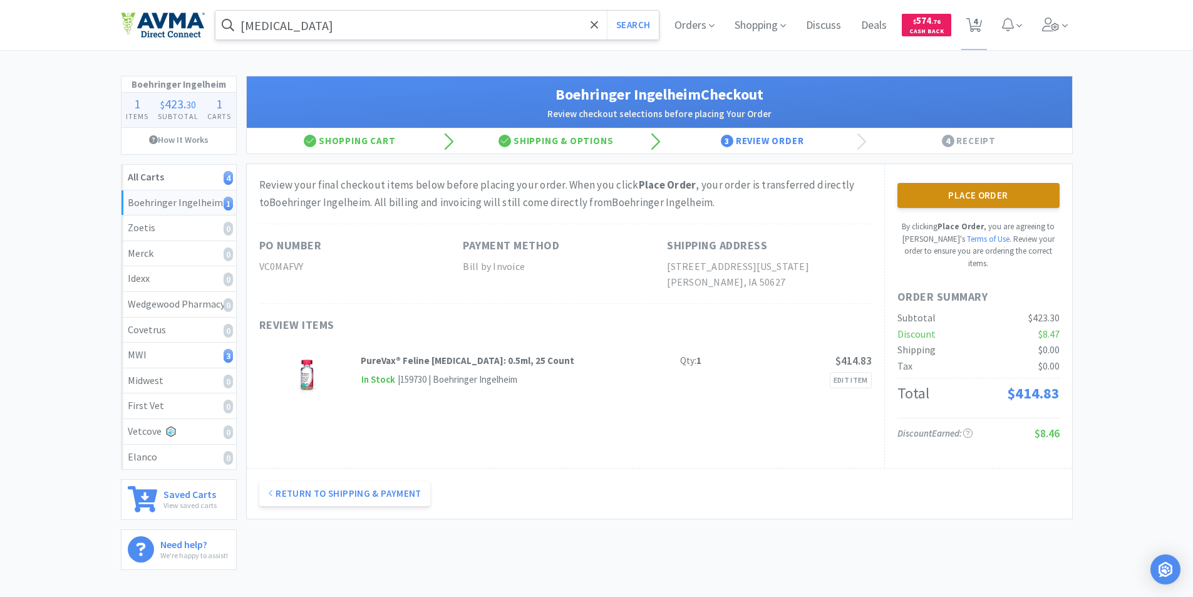
click at [978, 199] on button "Place Order" at bounding box center [978, 195] width 162 height 25
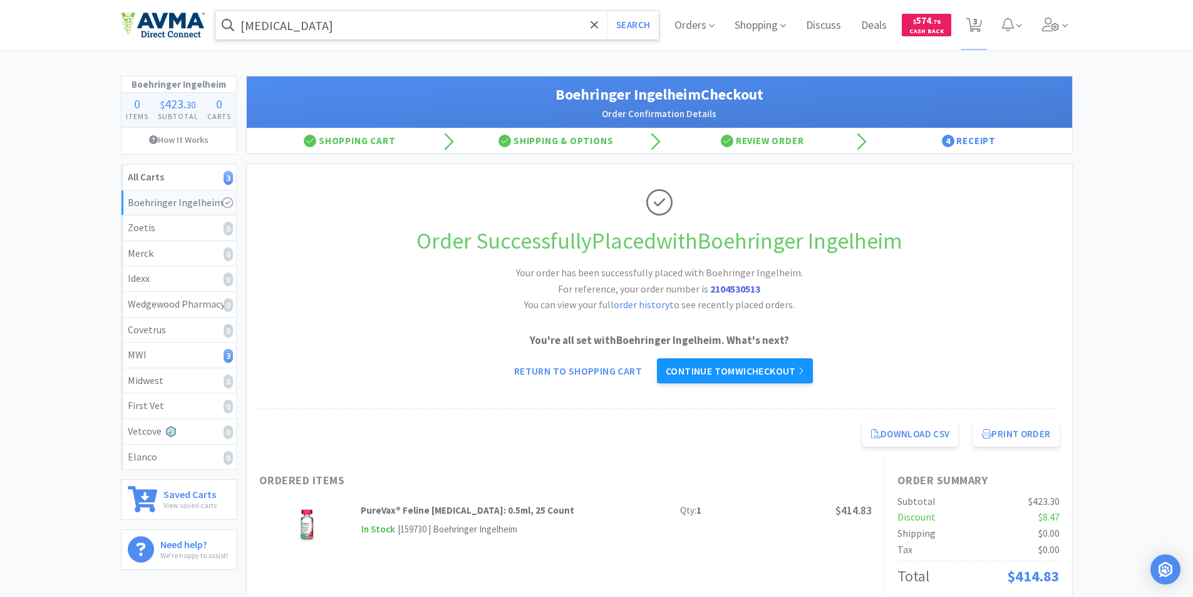
click at [725, 370] on link "Continue to MWI checkout" at bounding box center [735, 370] width 156 height 25
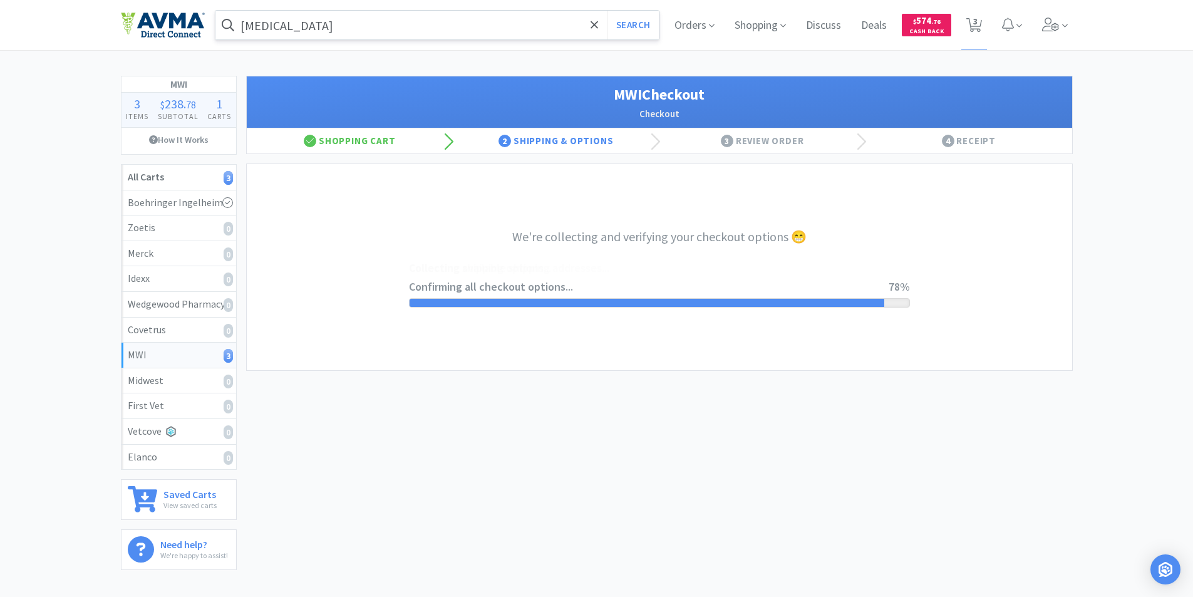
select select "STD_"
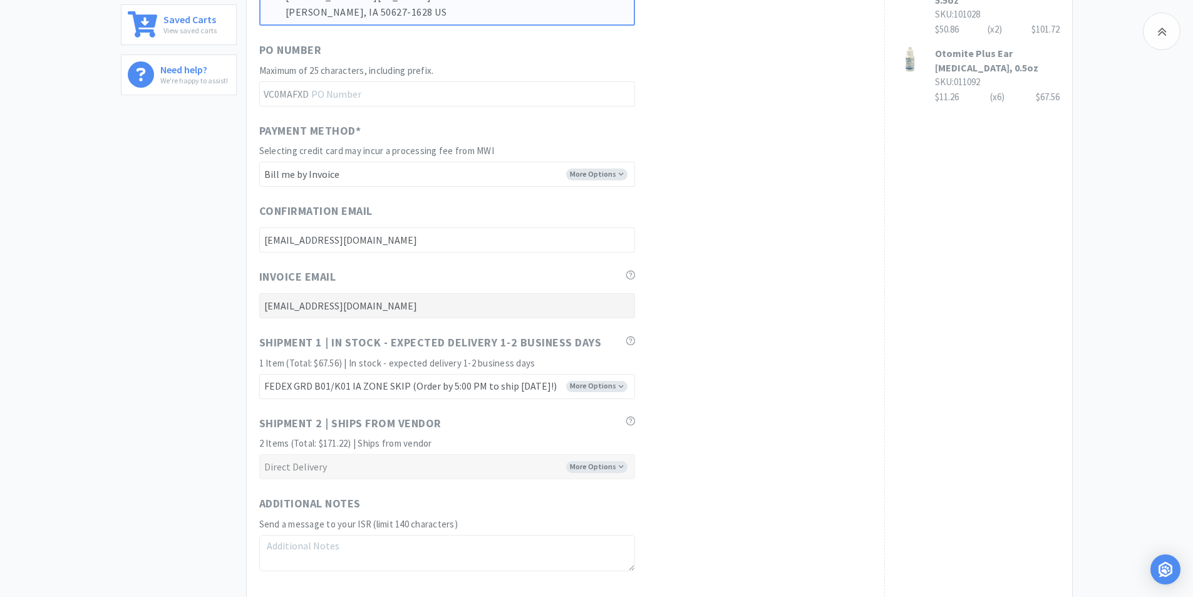
scroll to position [564, 0]
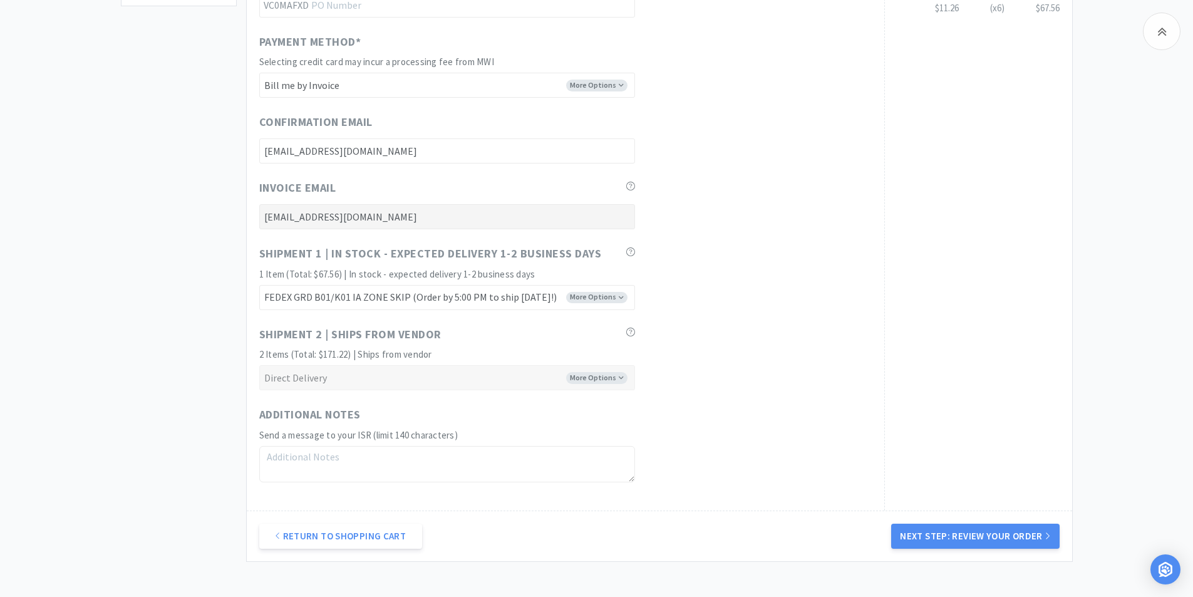
click at [985, 536] on button "Next Step: Review Your Order" at bounding box center [975, 536] width 168 height 25
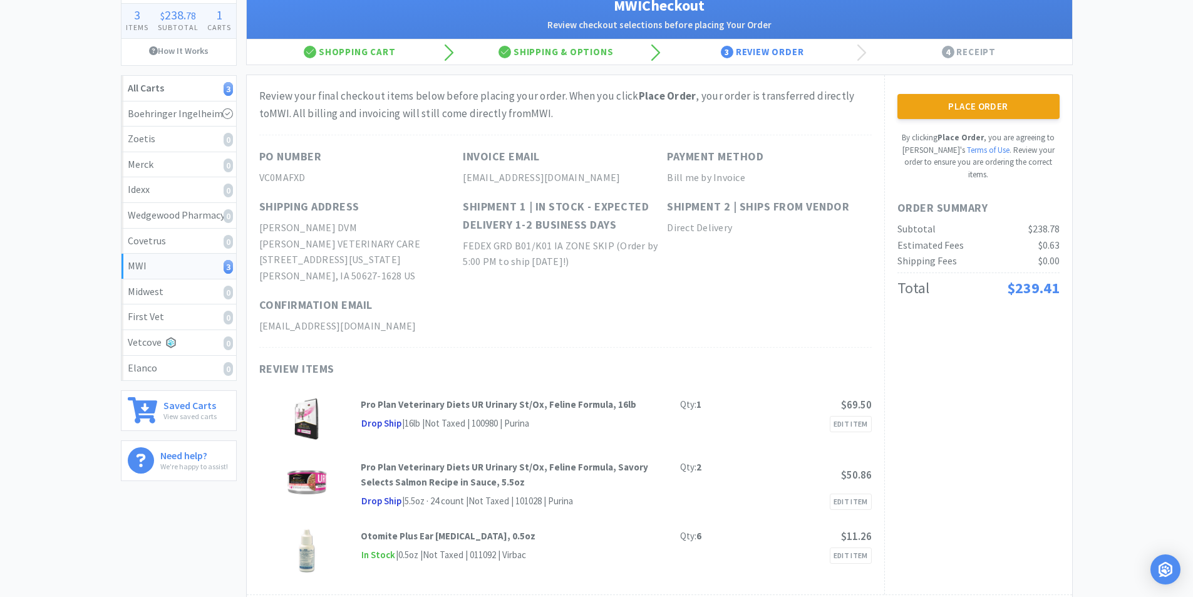
scroll to position [0, 0]
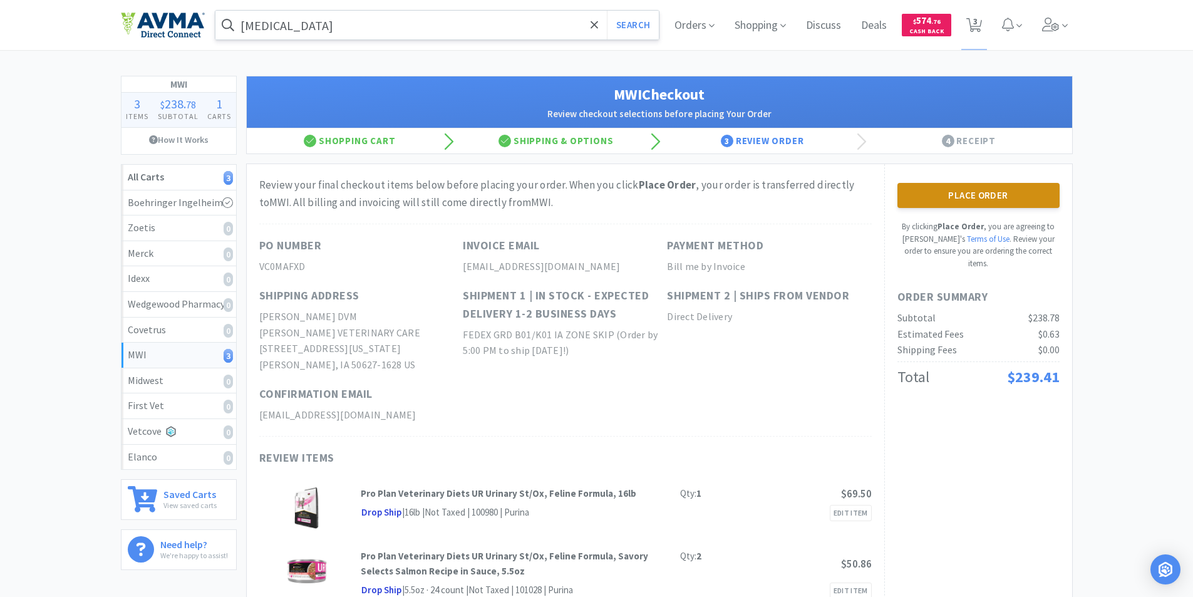
click at [963, 193] on button "Place Order" at bounding box center [978, 195] width 162 height 25
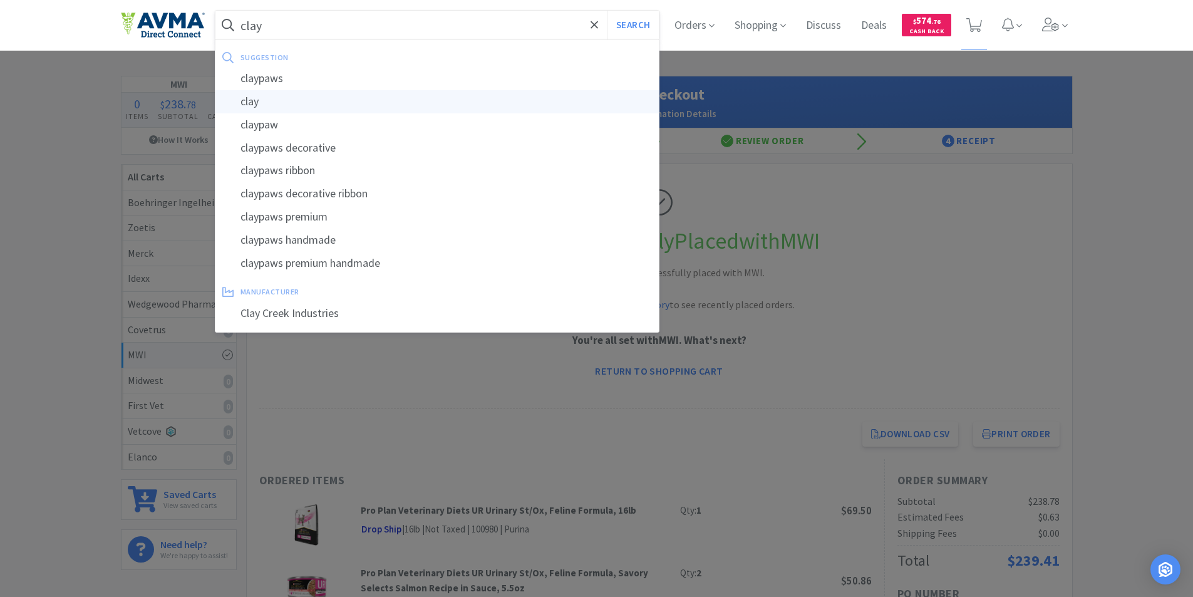
type input "clay"
click at [249, 103] on div "clay" at bounding box center [437, 101] width 444 height 23
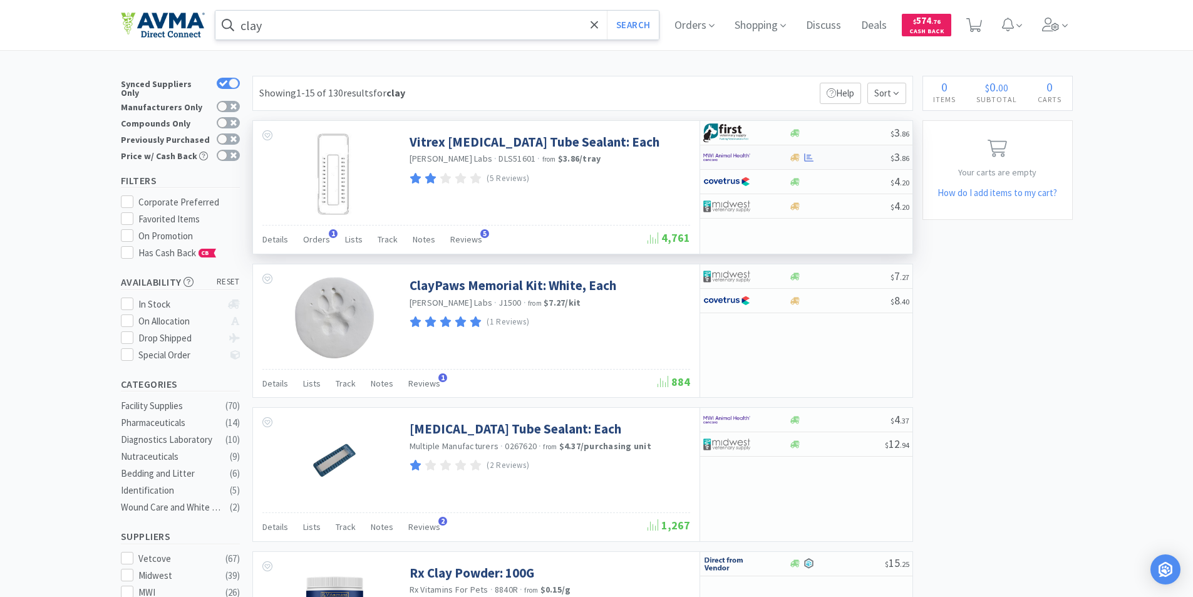
click at [722, 155] on img at bounding box center [726, 157] width 47 height 19
select select "2"
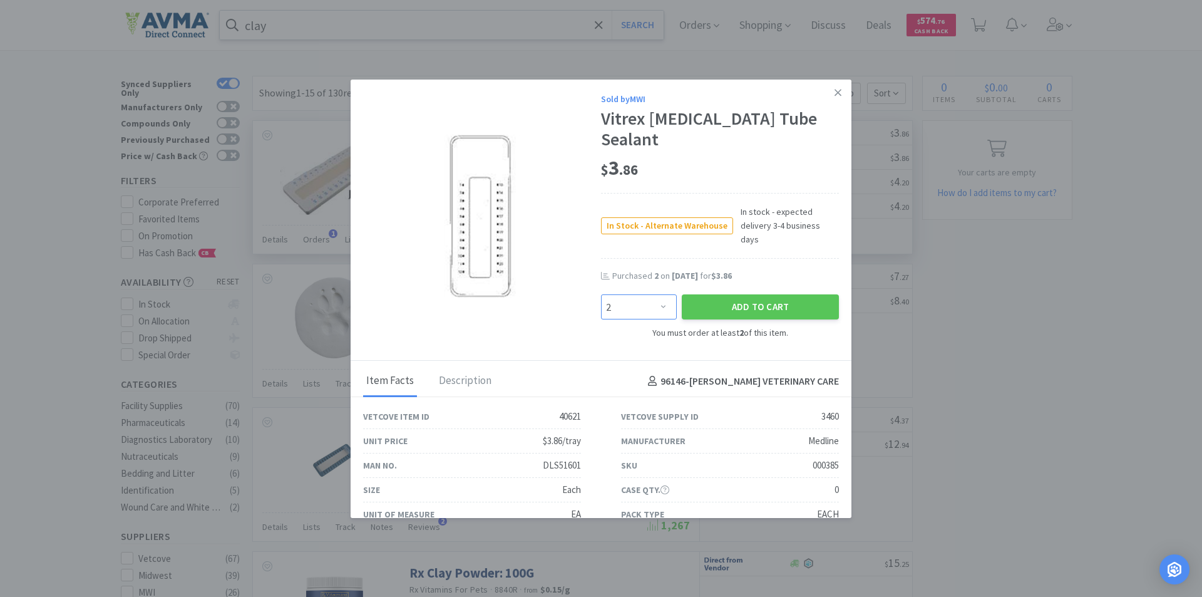
click at [656, 294] on select "Enter Quantity 2 3 4 5 6 7 8 9 10 11 12 13 14 15 16 17 18 19 20 21 Enter Quanti…" at bounding box center [639, 306] width 76 height 25
drag, startPoint x: 827, startPoint y: 91, endPoint x: 824, endPoint y: 97, distance: 6.8
click at [835, 91] on icon at bounding box center [838, 92] width 7 height 7
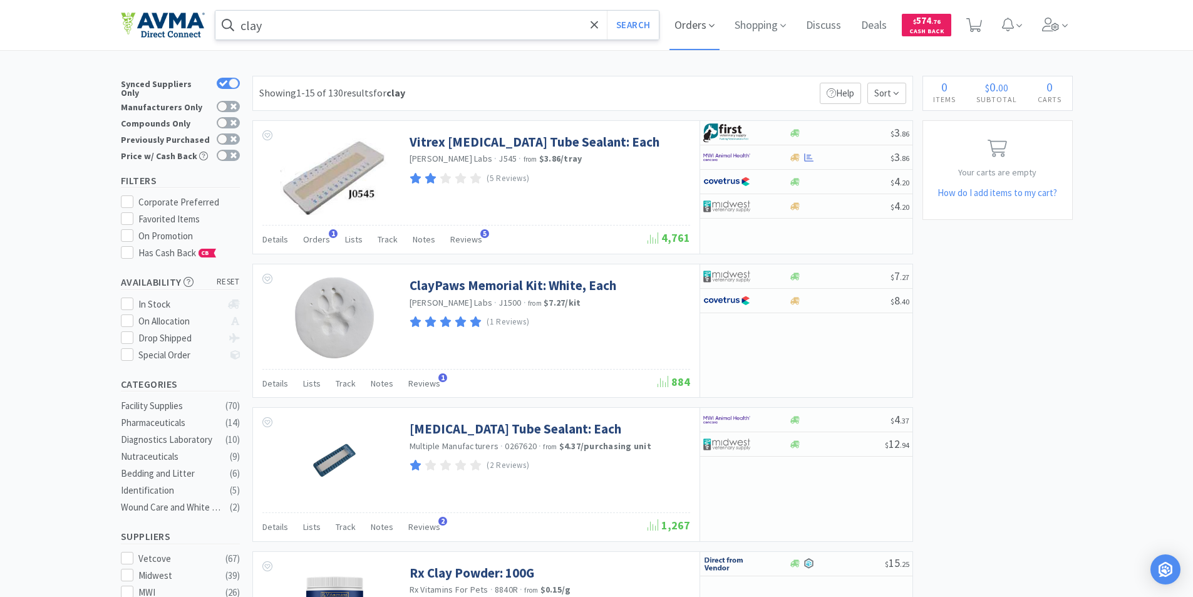
click at [686, 21] on span "Orders" at bounding box center [694, 25] width 50 height 50
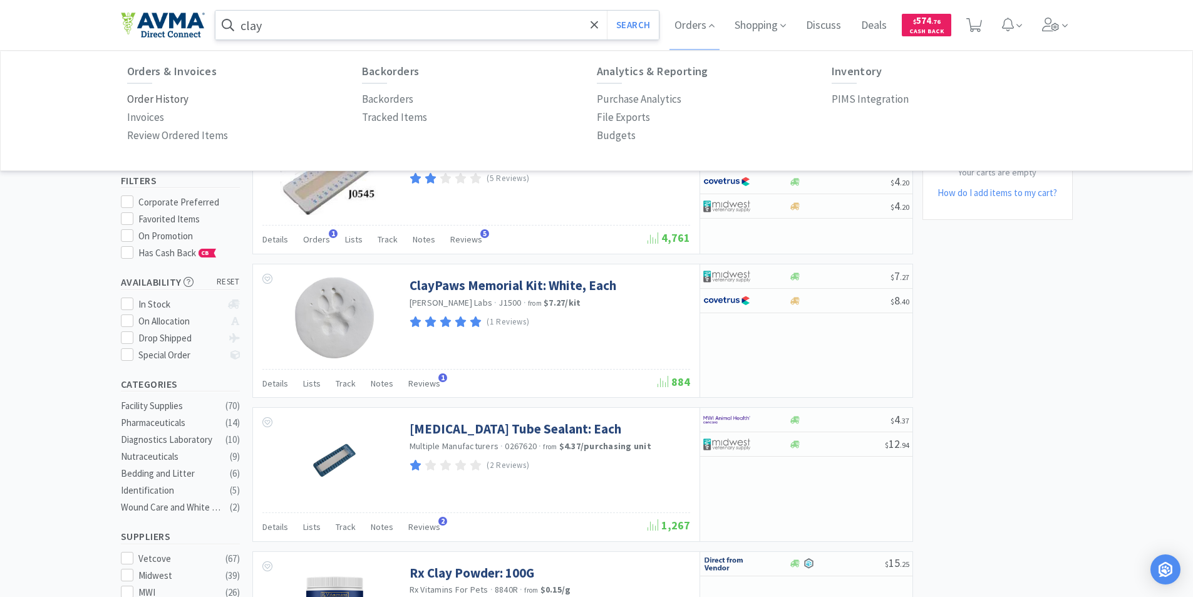
click at [140, 98] on p "Order History" at bounding box center [157, 99] width 61 height 17
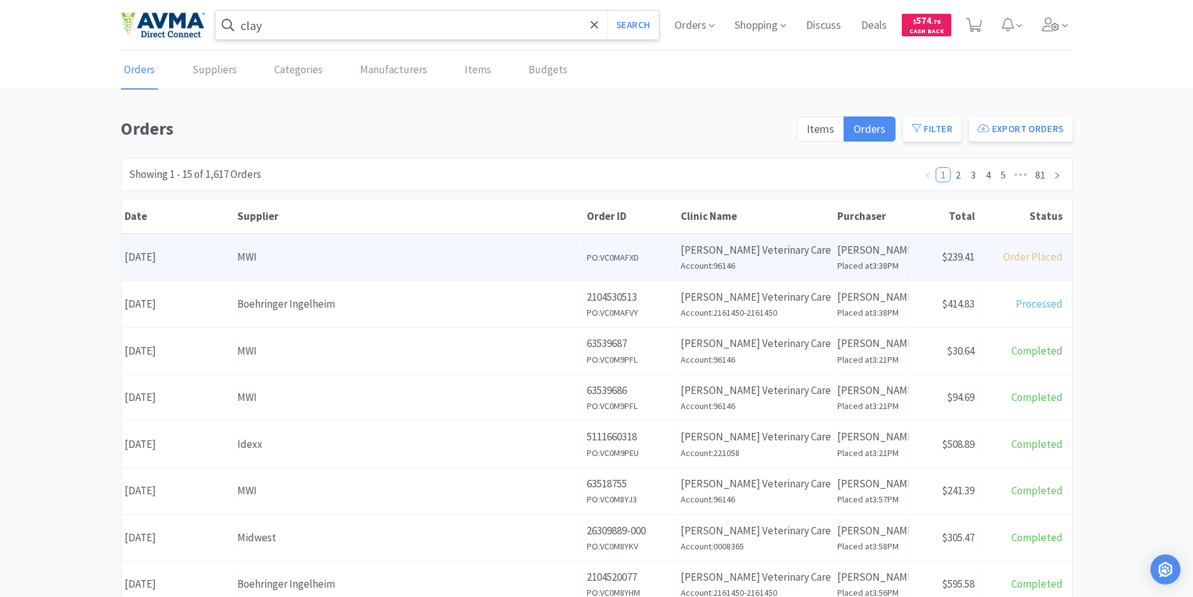
click at [164, 256] on div "Date [DATE]" at bounding box center [177, 257] width 113 height 32
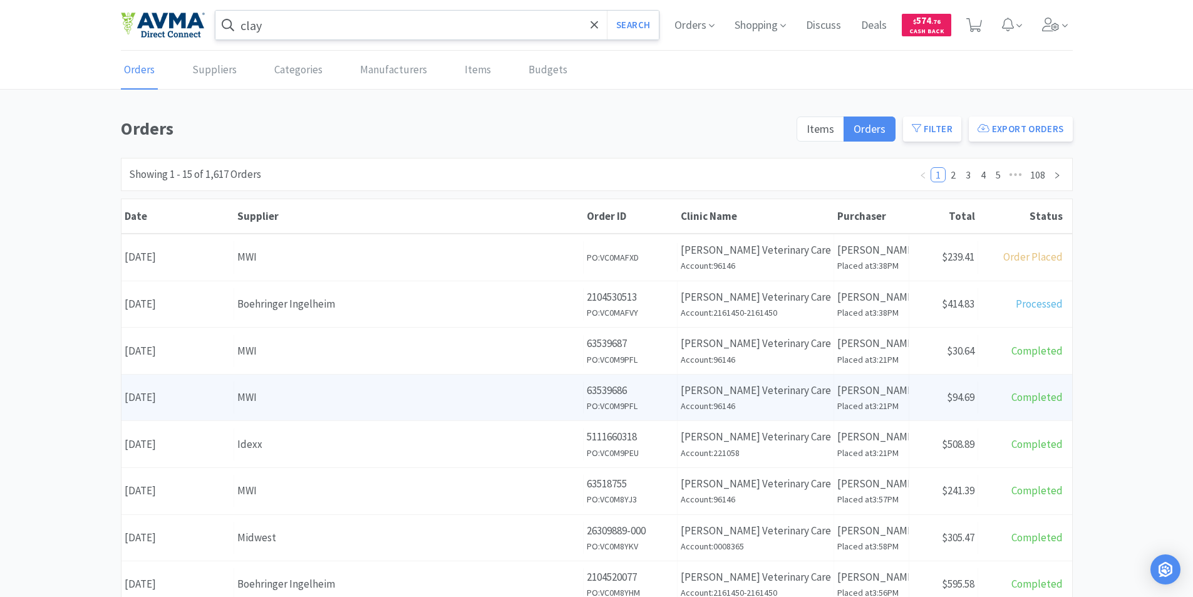
click at [197, 396] on div "Date [DATE]" at bounding box center [177, 397] width 113 height 32
